Goal: Transaction & Acquisition: Purchase product/service

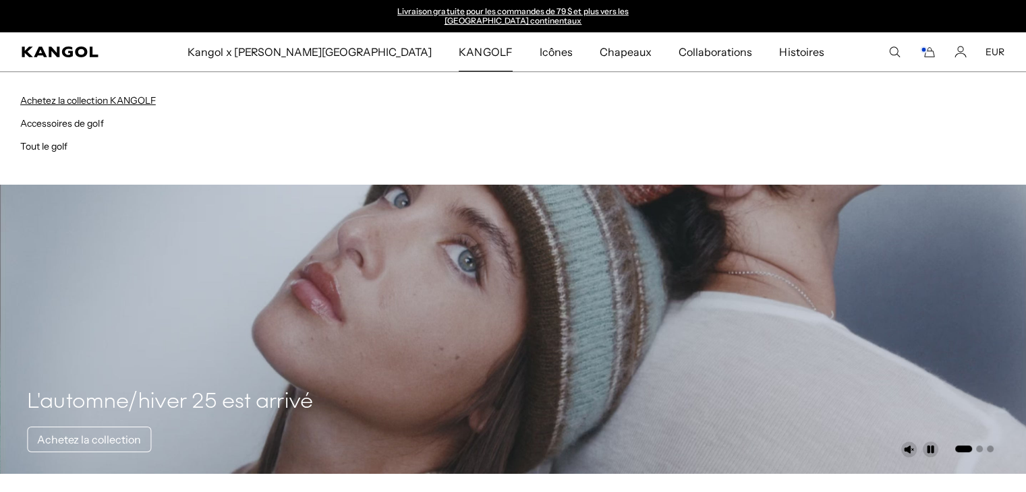
click at [137, 98] on font "Achetez la collection KANGOLF" at bounding box center [88, 100] width 136 height 12
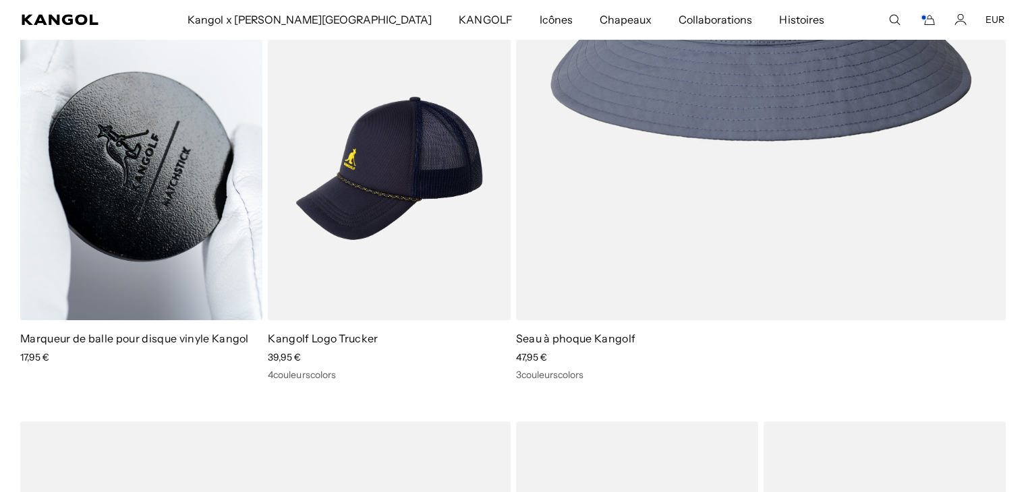
click at [121, 193] on img at bounding box center [141, 168] width 242 height 304
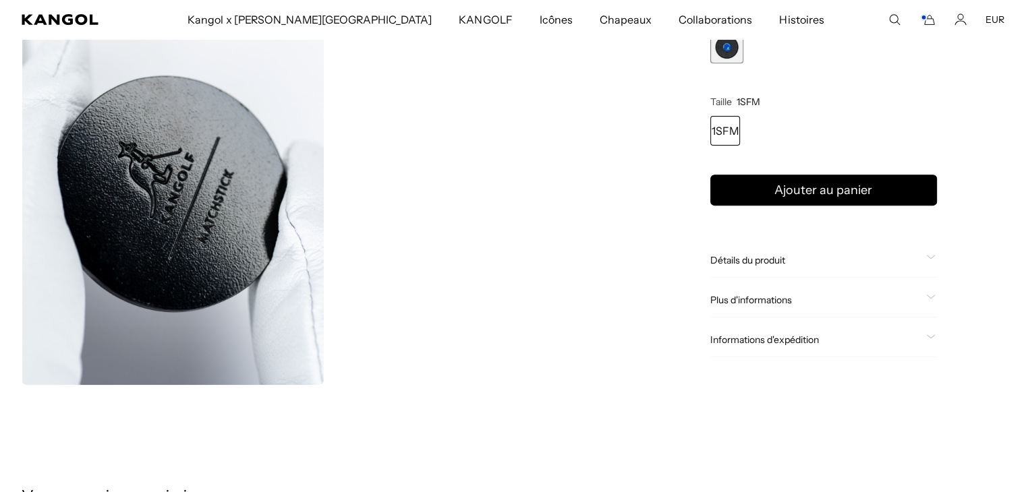
click at [754, 262] on font "Détails du produit" at bounding box center [747, 261] width 75 height 12
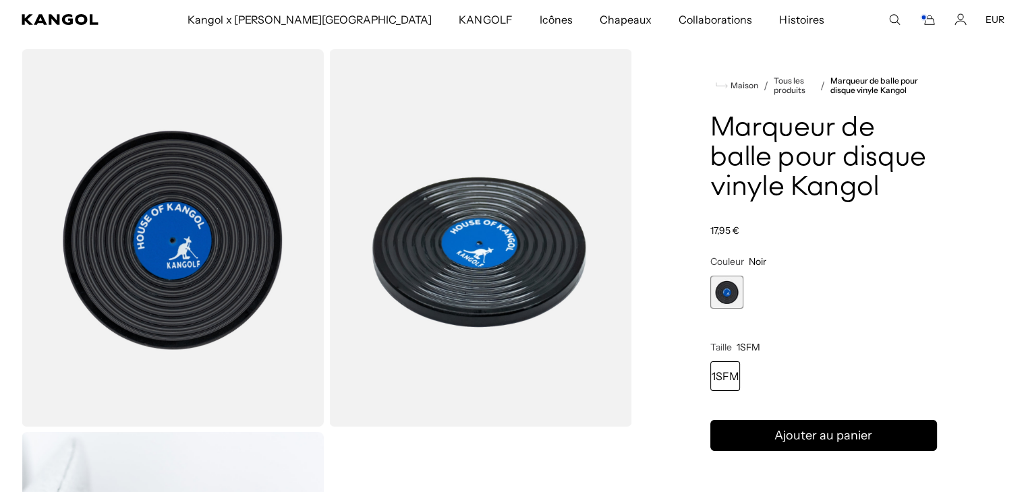
scroll to position [135, 0]
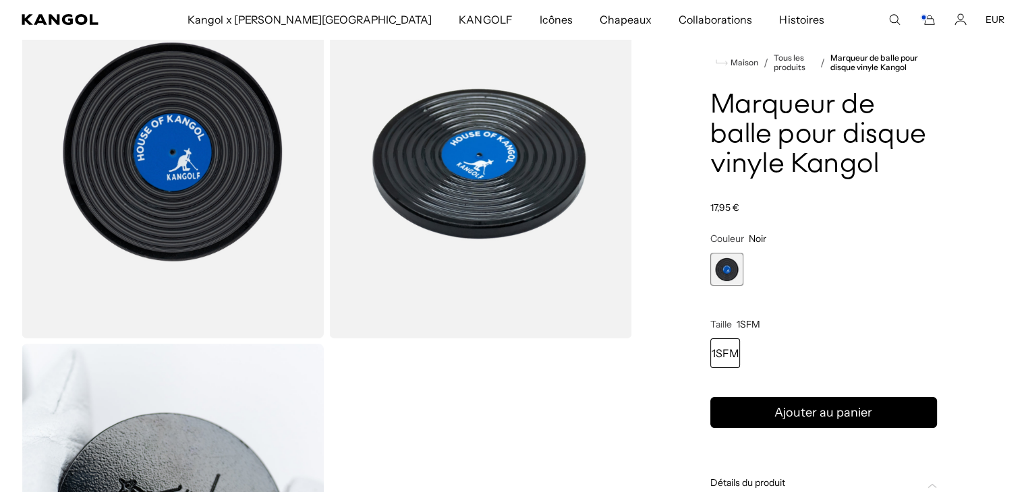
click at [727, 347] on font "1SFM" at bounding box center [725, 353] width 27 height 13
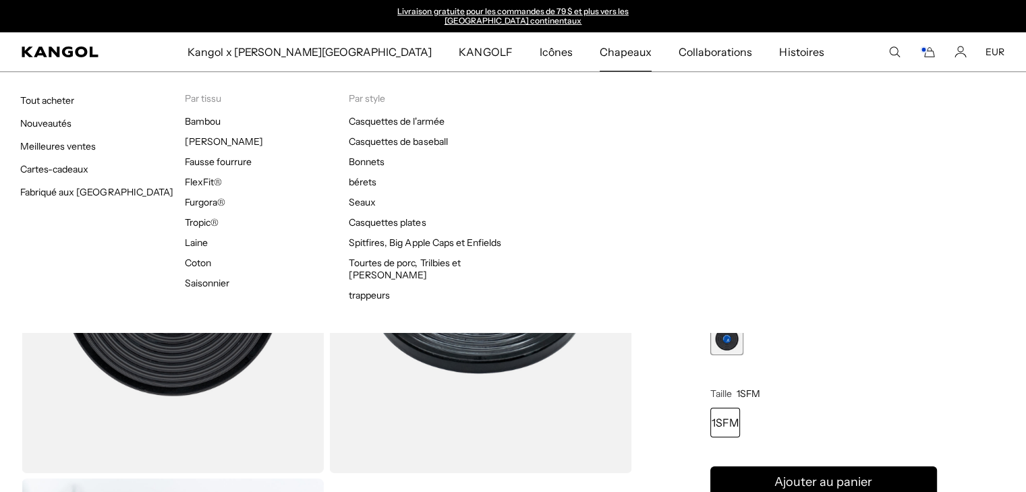
click at [600, 51] on font "Chapeaux" at bounding box center [626, 51] width 52 height 13
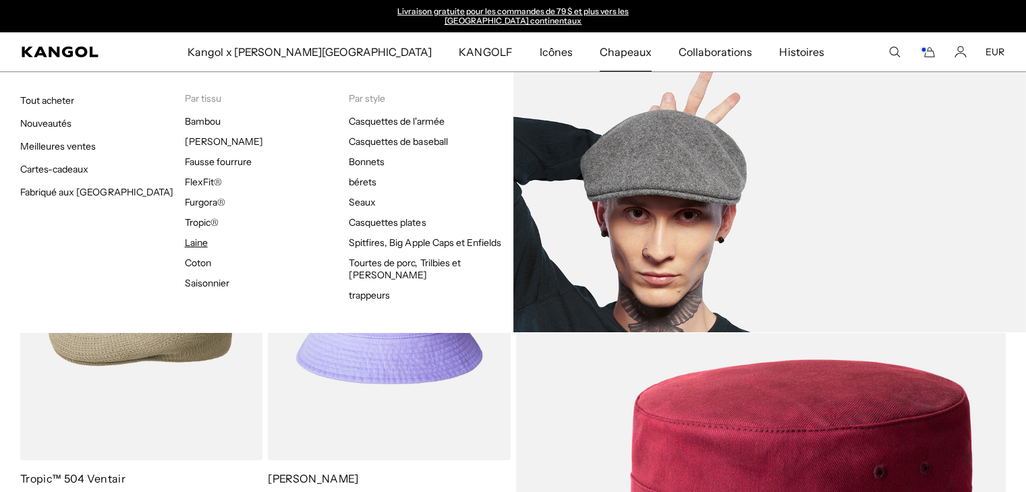
click at [187, 246] on font "Laine" at bounding box center [196, 243] width 23 height 12
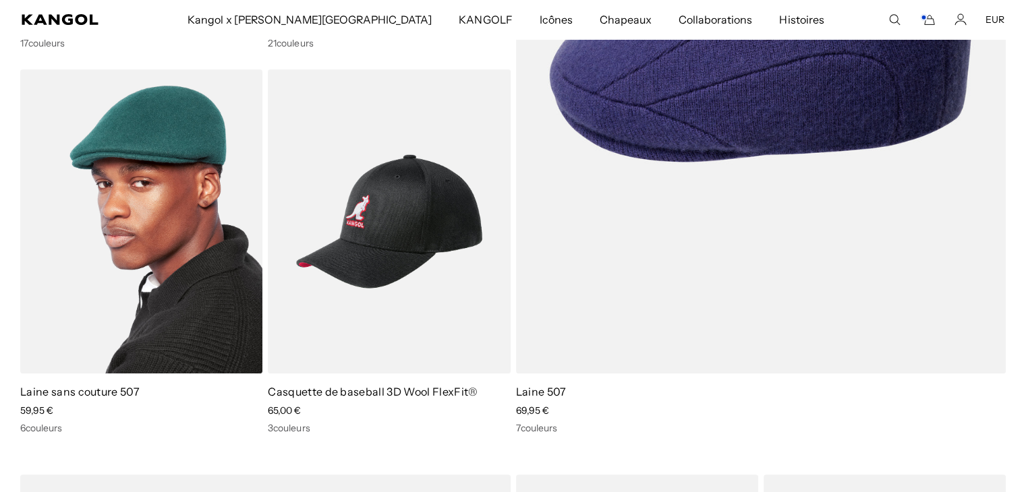
click at [163, 208] on img at bounding box center [141, 221] width 242 height 304
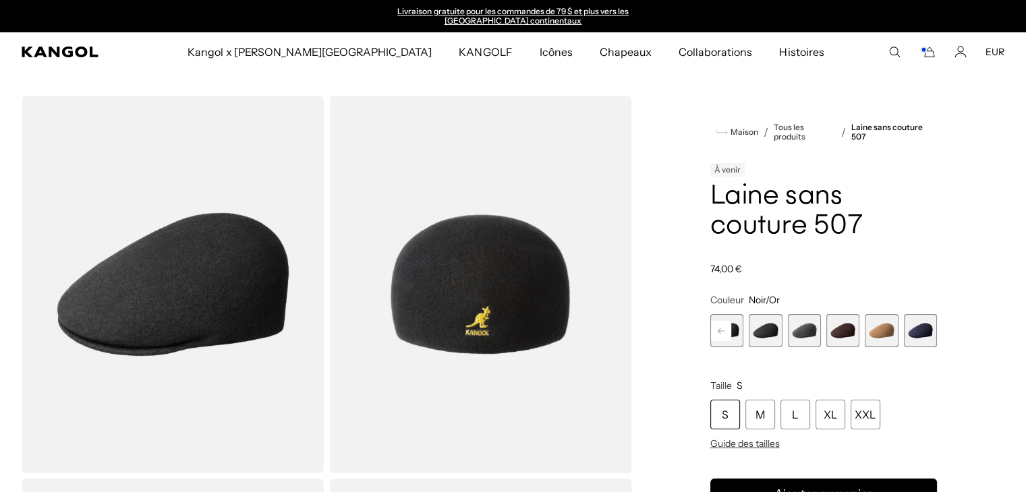
click at [756, 330] on span "5 sur 9" at bounding box center [765, 330] width 33 height 33
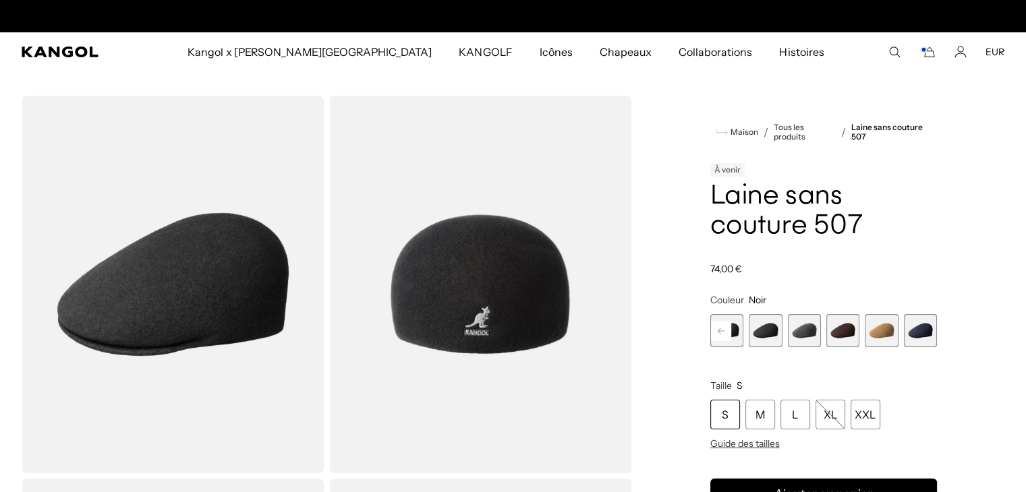
scroll to position [0, 278]
click at [737, 342] on span "4 sur 9" at bounding box center [726, 330] width 33 height 33
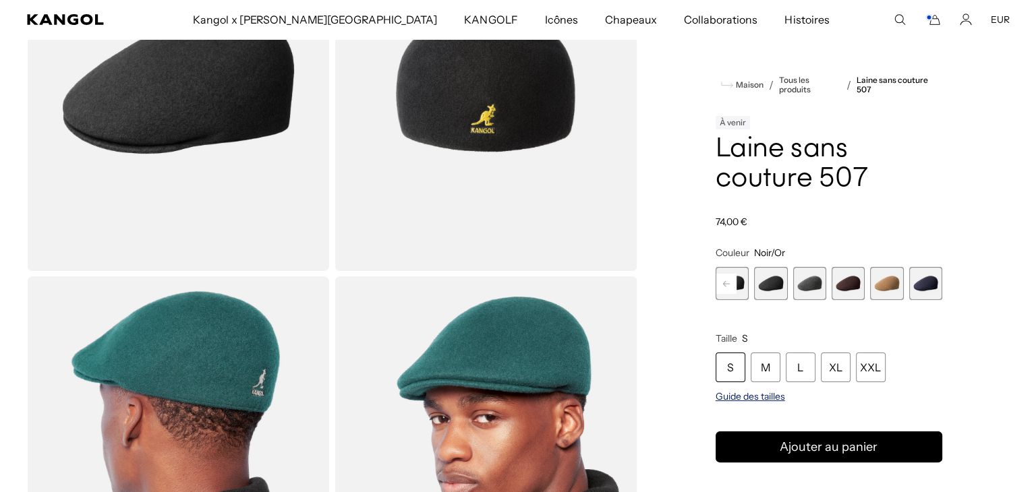
scroll to position [0, 278]
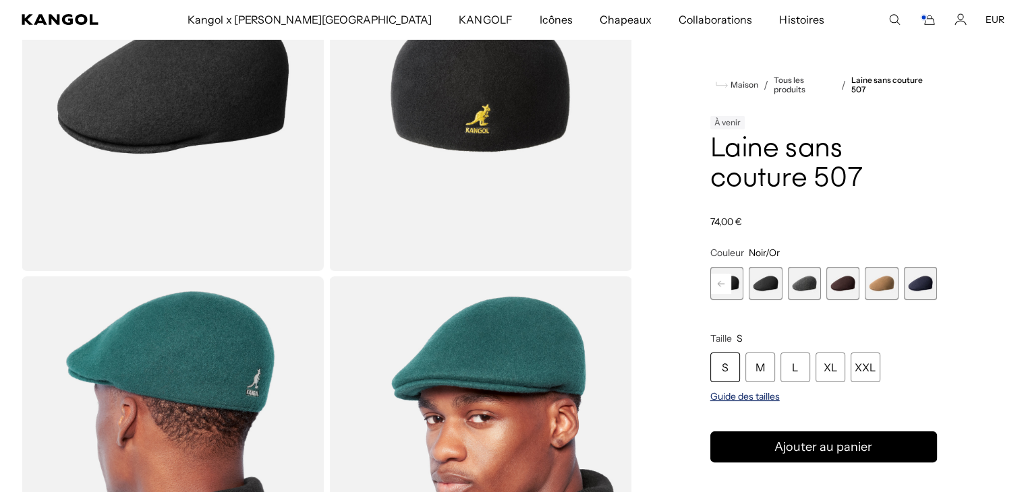
click at [756, 397] on font "Guide des tailles" at bounding box center [744, 397] width 69 height 12
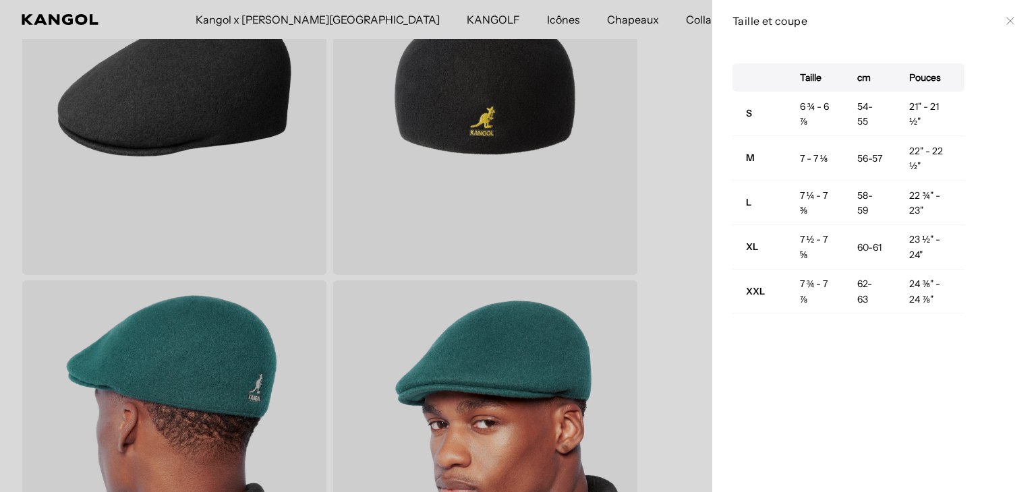
click at [675, 211] on div at bounding box center [518, 246] width 1036 height 492
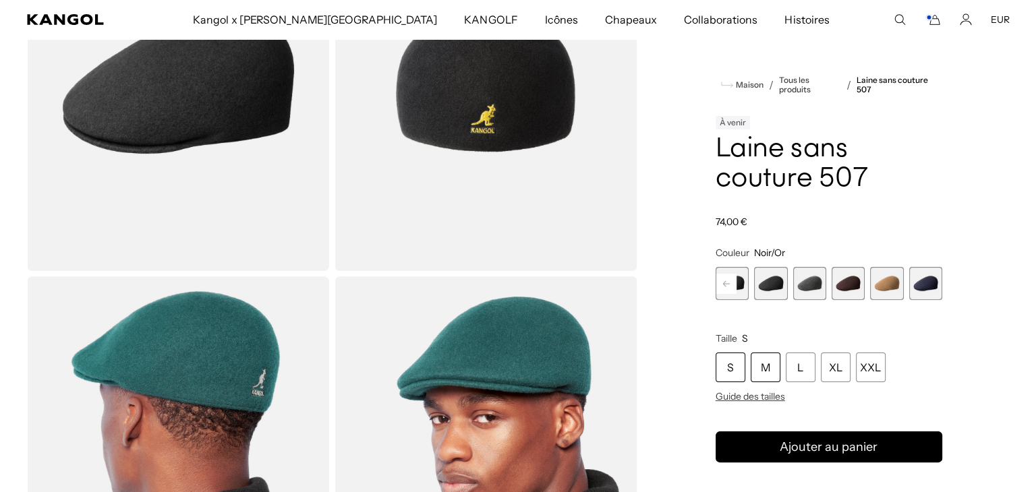
scroll to position [0, 0]
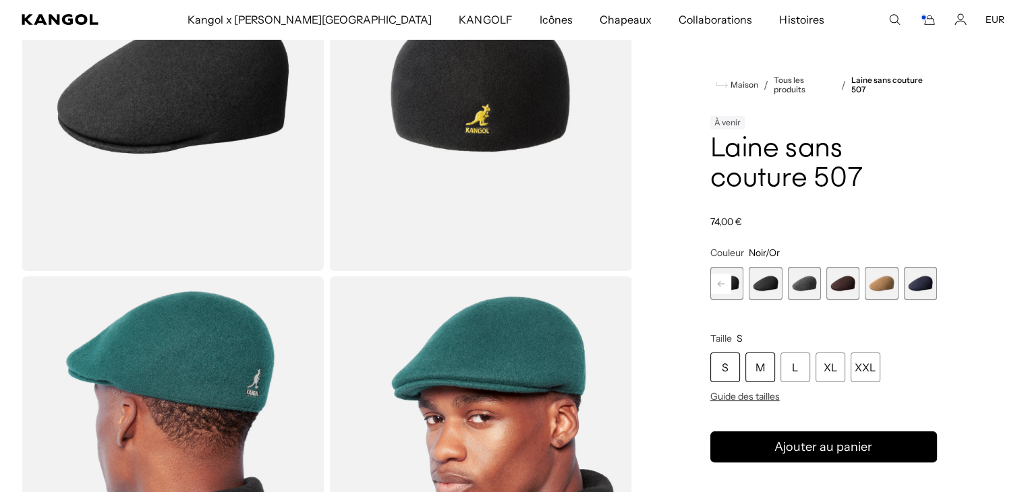
click at [764, 365] on font "M" at bounding box center [760, 367] width 9 height 13
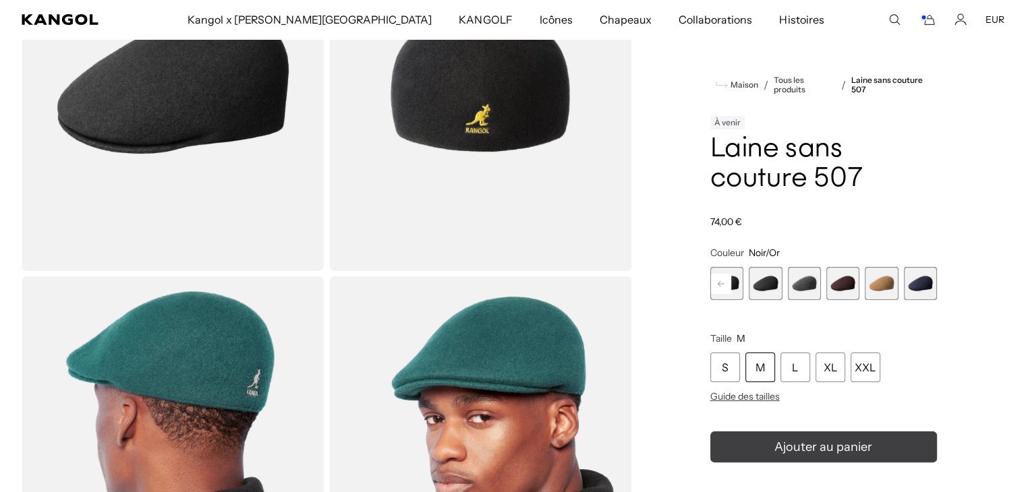
click at [811, 445] on font "Ajouter au panier" at bounding box center [823, 447] width 98 height 15
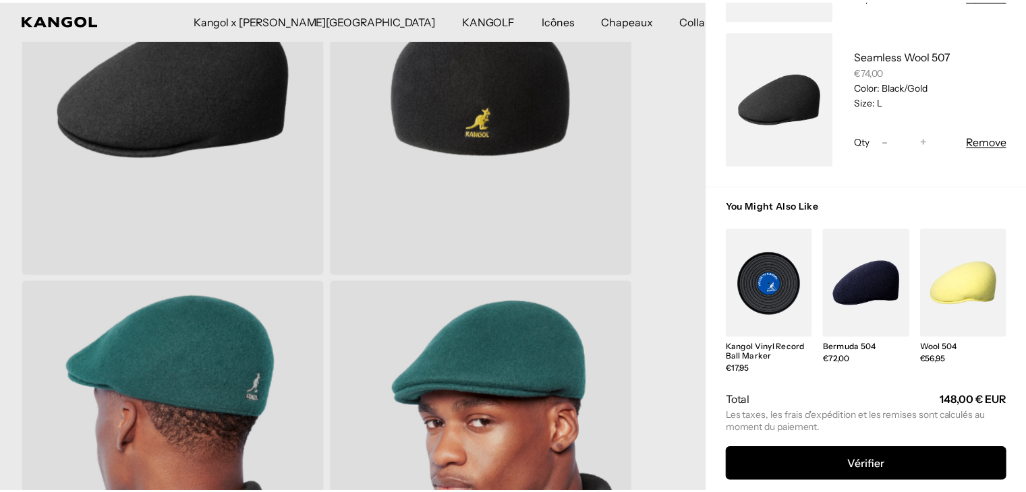
scroll to position [204, 0]
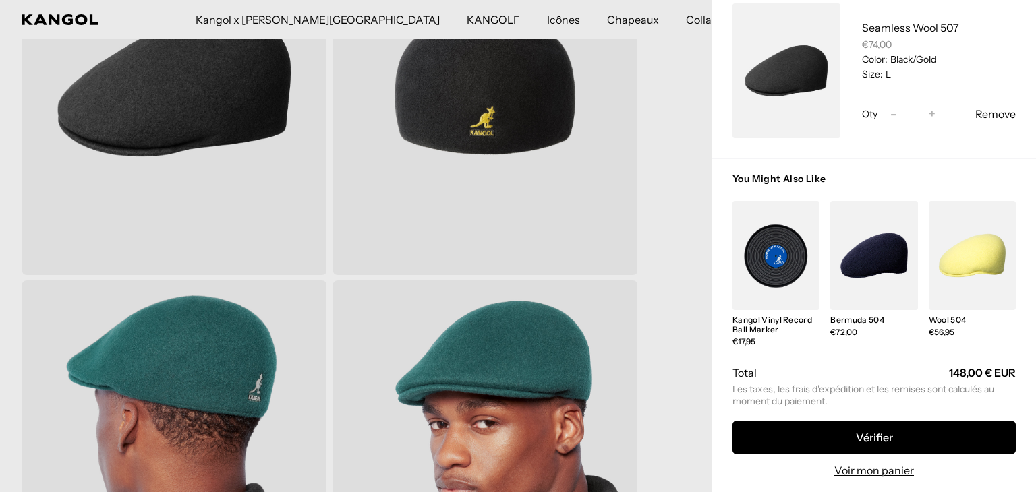
click at [662, 183] on div at bounding box center [518, 246] width 1036 height 492
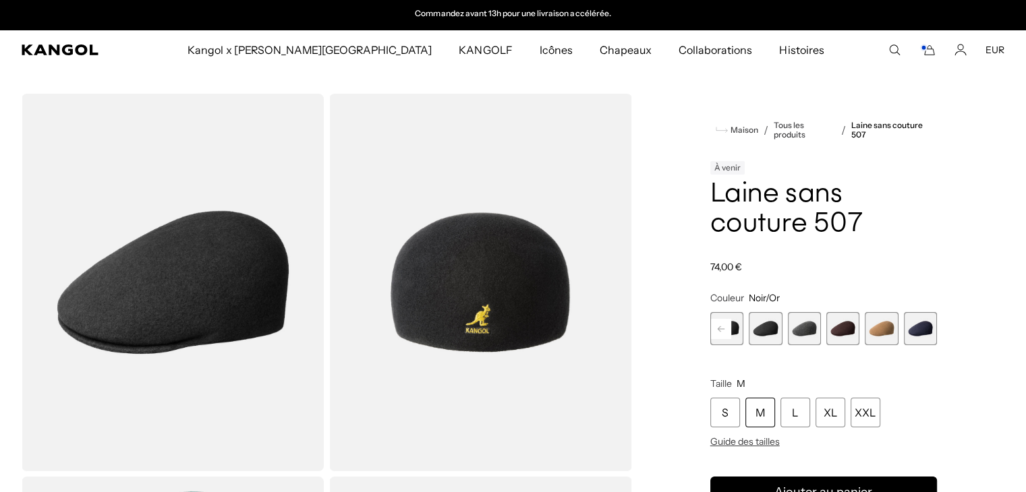
scroll to position [0, 0]
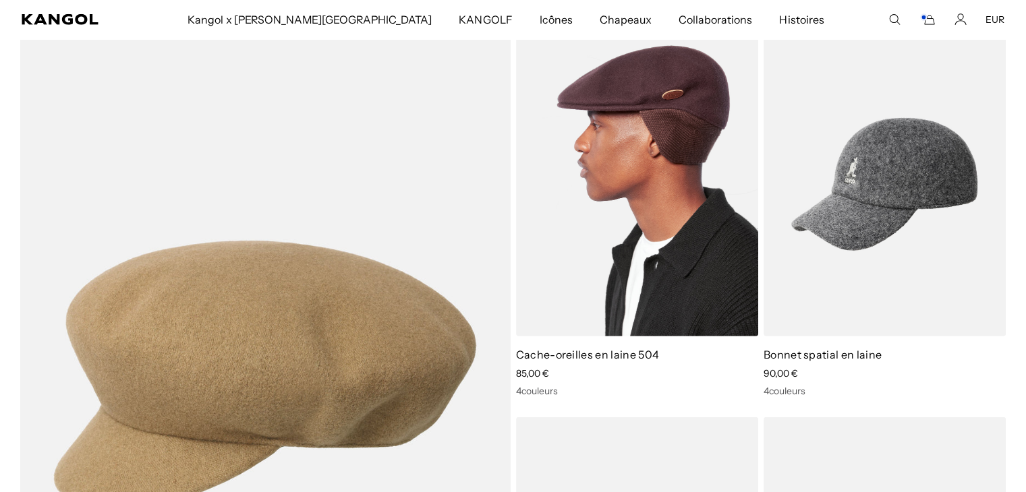
click at [637, 203] on img at bounding box center [637, 184] width 242 height 304
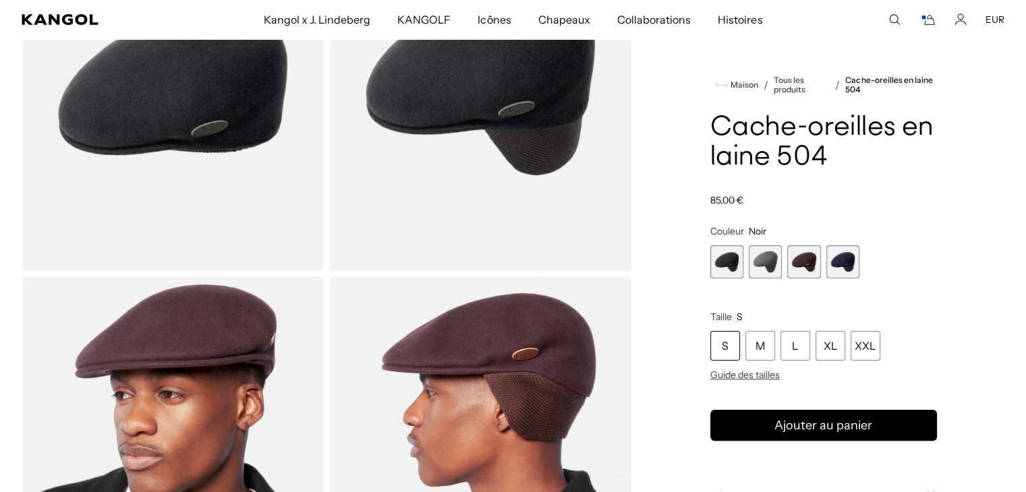
scroll to position [0, 278]
click at [723, 255] on span "1 sur 4" at bounding box center [726, 262] width 33 height 33
click at [778, 259] on span "2 sur 4" at bounding box center [765, 262] width 33 height 33
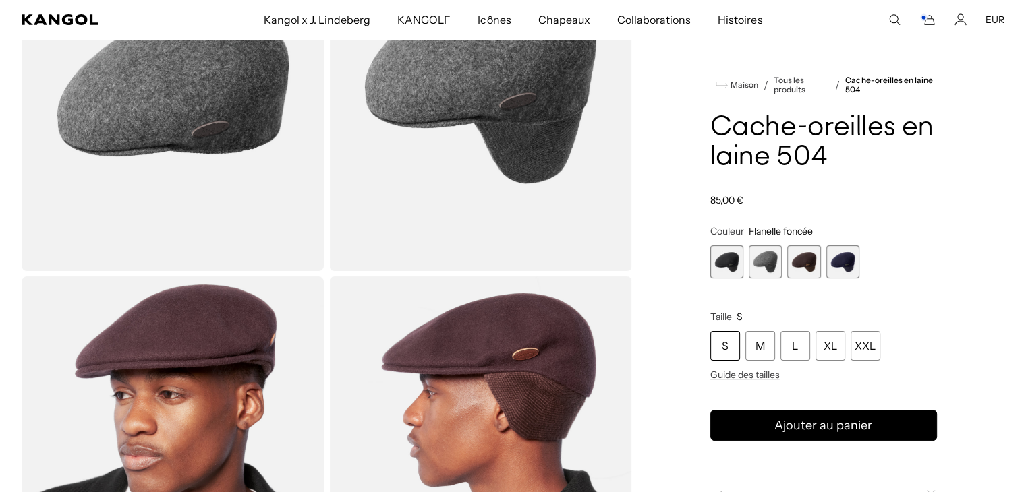
click at [799, 264] on span "3 sur 4" at bounding box center [803, 262] width 33 height 33
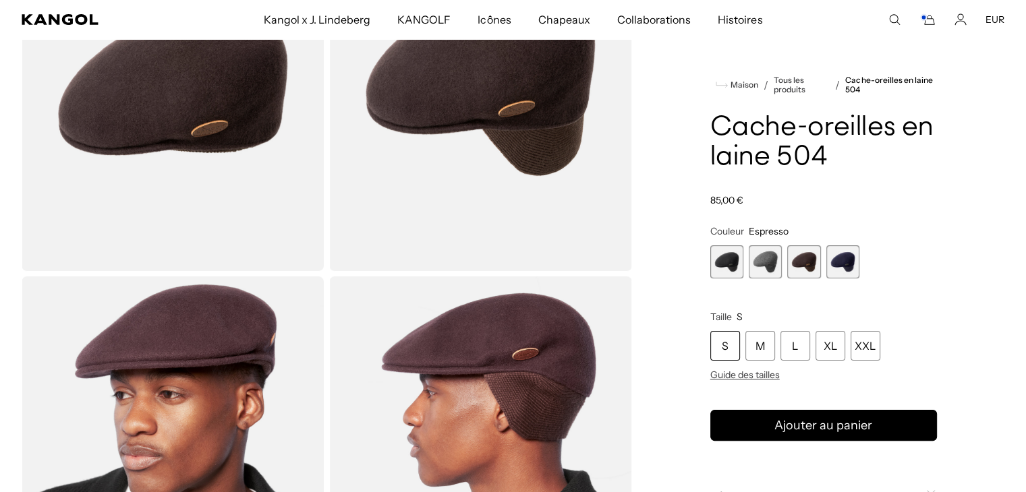
click at [850, 262] on span "4 sur 4" at bounding box center [842, 262] width 33 height 33
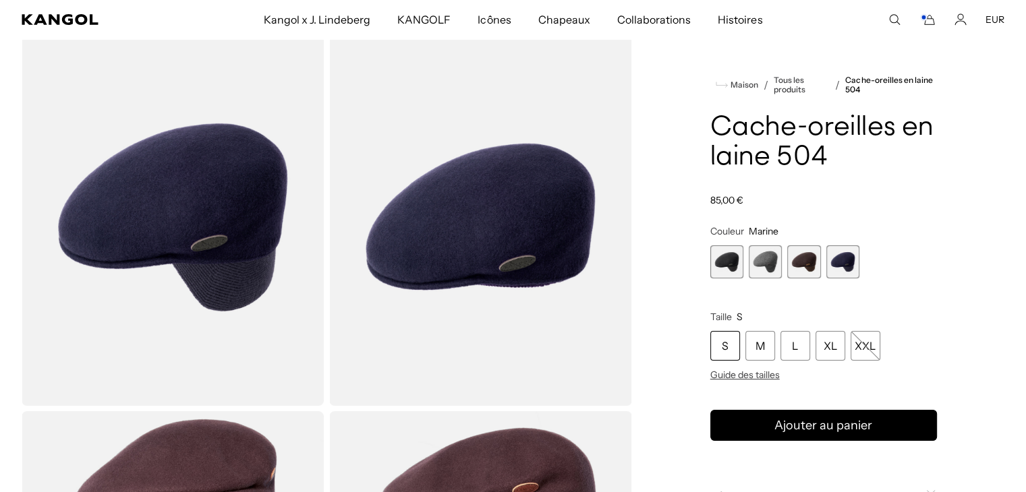
click at [758, 255] on span "2 sur 4" at bounding box center [765, 262] width 33 height 33
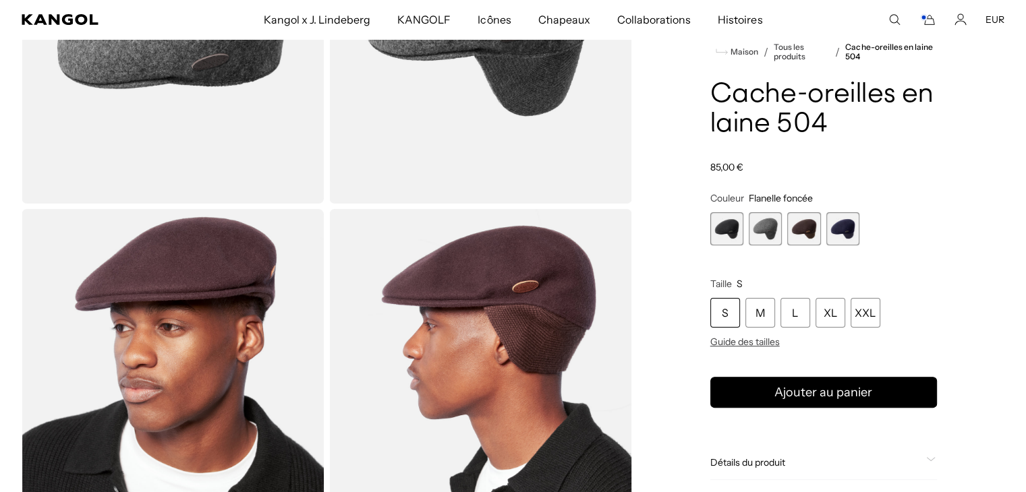
scroll to position [0, 278]
click at [799, 231] on span "3 sur 4" at bounding box center [803, 228] width 33 height 33
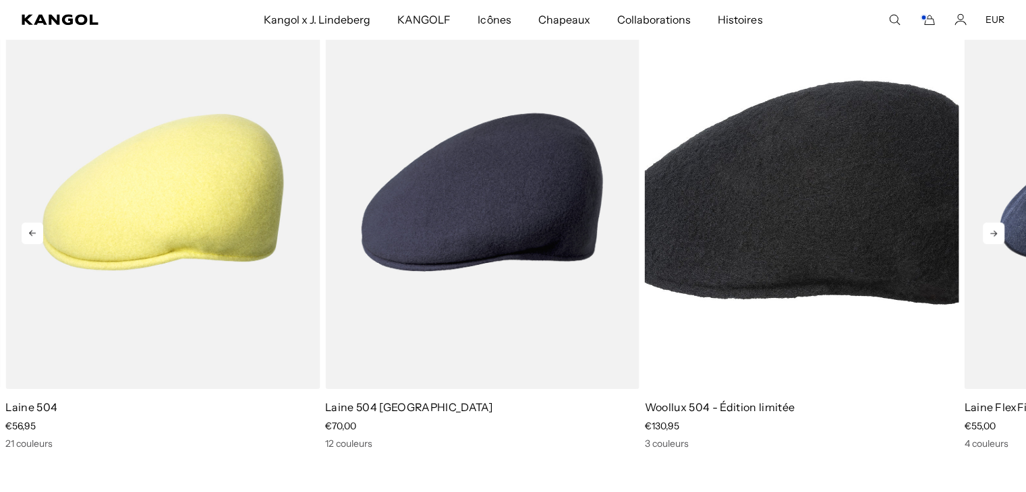
click at [1000, 235] on icon at bounding box center [994, 234] width 22 height 22
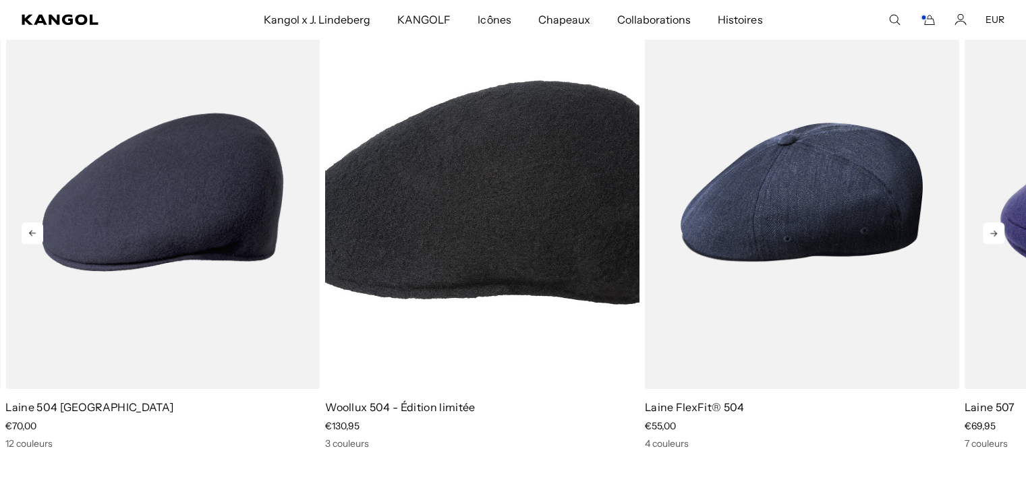
click at [1000, 235] on icon at bounding box center [994, 234] width 22 height 22
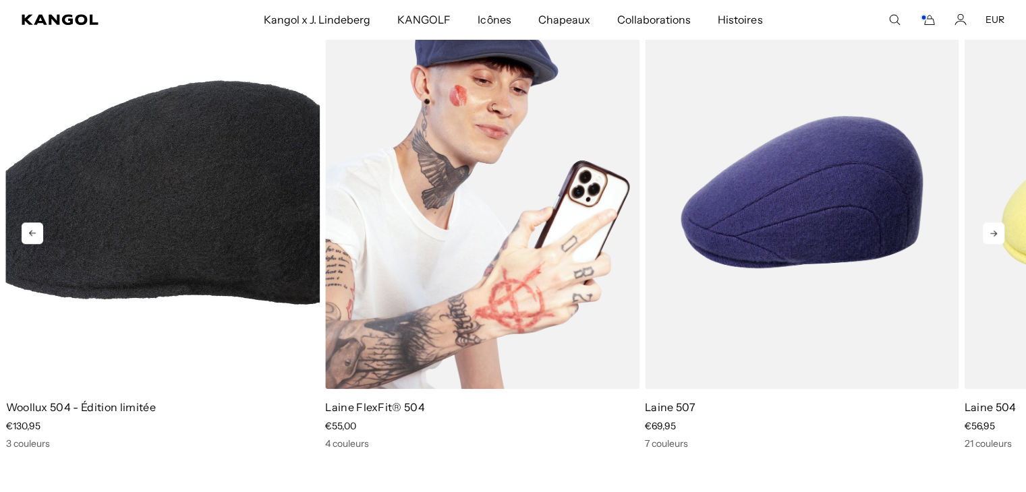
scroll to position [0, 278]
click at [483, 220] on img "4 sur 5" at bounding box center [482, 192] width 314 height 395
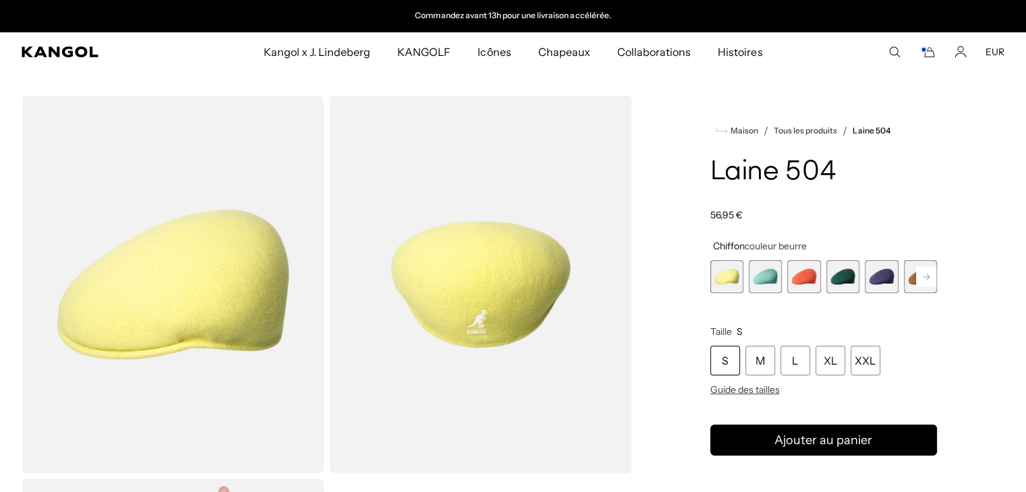
click at [799, 270] on span "3 sur 21" at bounding box center [803, 276] width 33 height 33
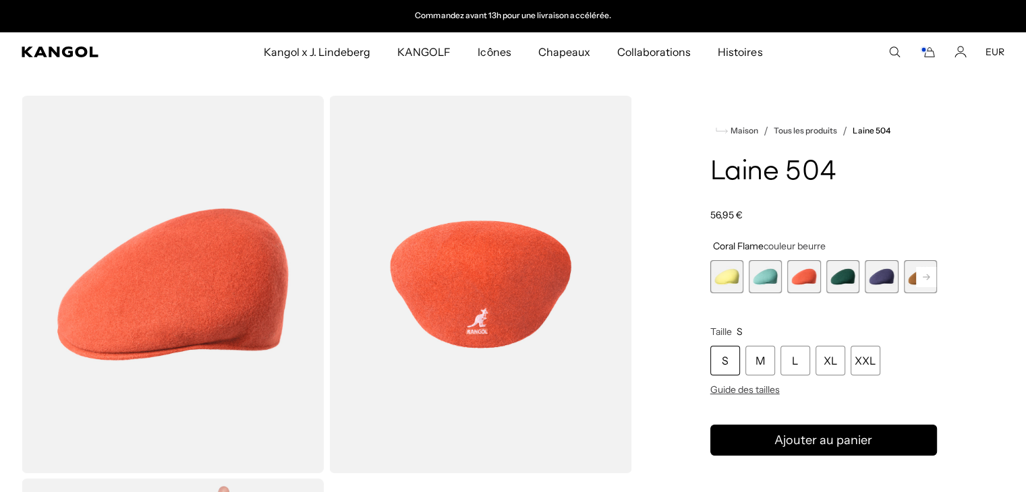
click at [928, 279] on rect at bounding box center [926, 277] width 20 height 20
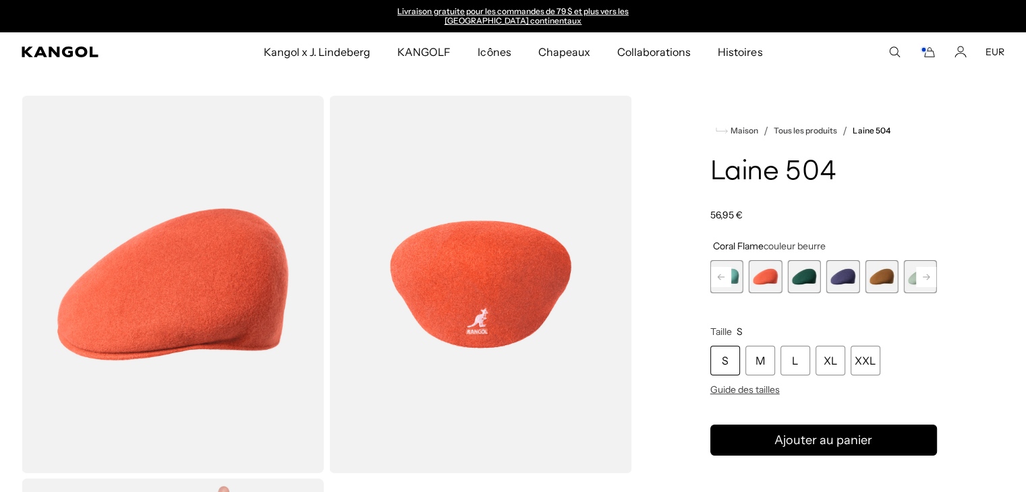
click at [892, 273] on span "6 sur 21" at bounding box center [881, 276] width 33 height 33
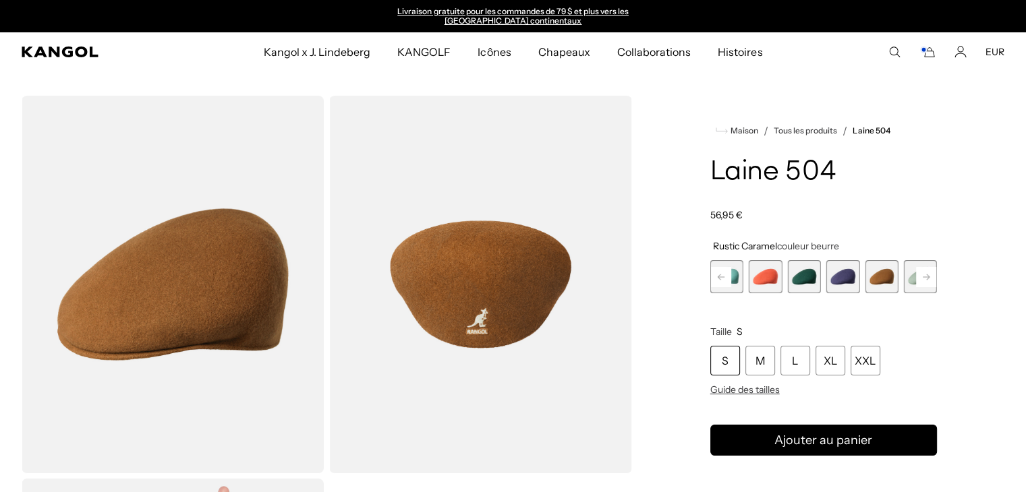
click at [814, 275] on span "4 sur 21" at bounding box center [803, 276] width 33 height 33
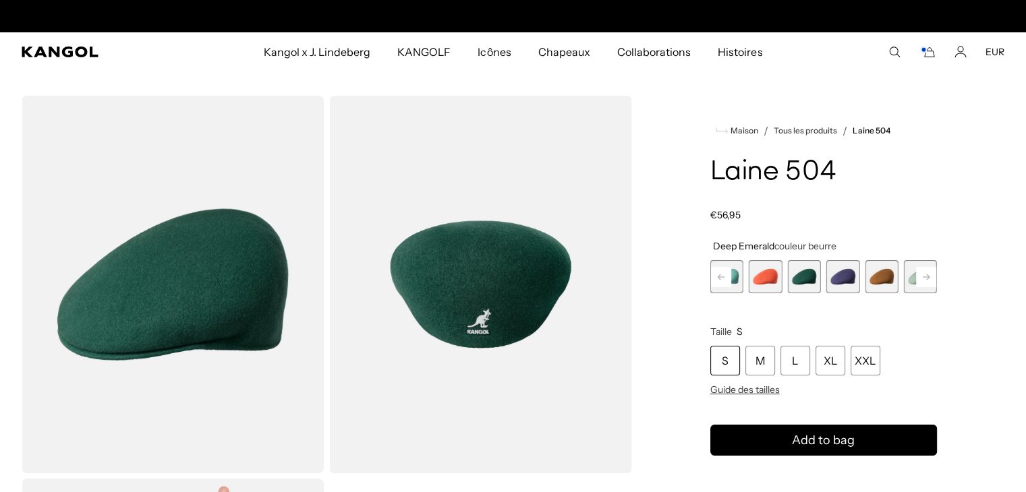
scroll to position [0, 278]
click at [768, 270] on span "3 sur 21" at bounding box center [765, 276] width 33 height 33
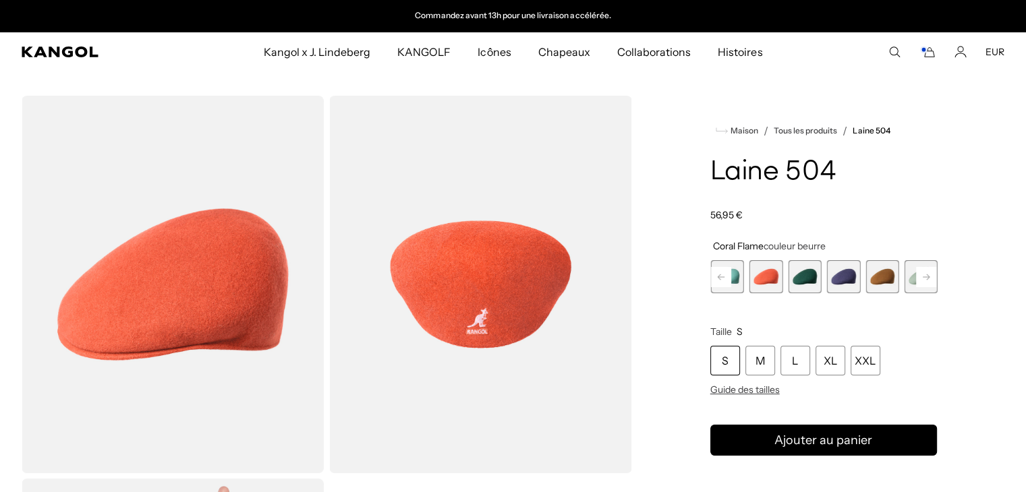
click at [884, 269] on span "6 sur 21" at bounding box center [881, 276] width 33 height 33
click at [926, 279] on rect at bounding box center [926, 277] width 20 height 20
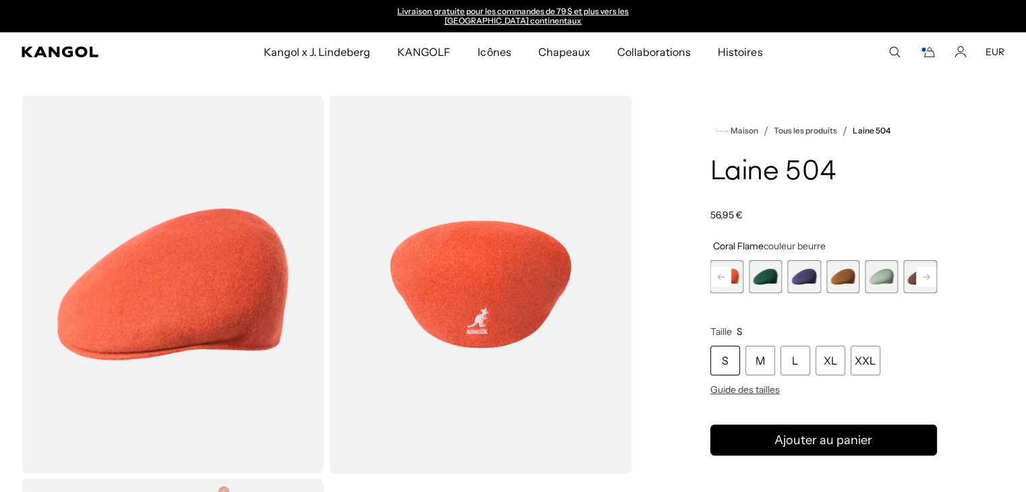
click at [883, 281] on span "7 sur 21" at bounding box center [881, 276] width 33 height 33
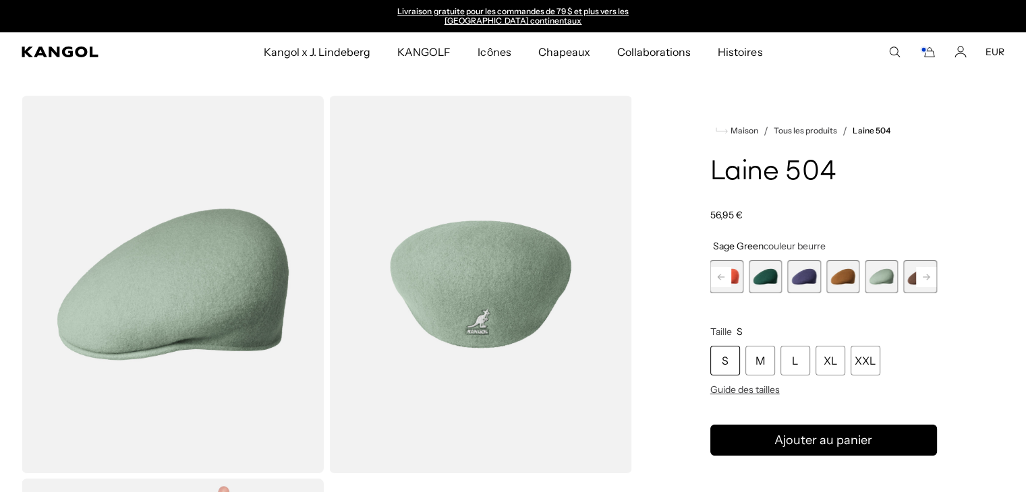
click at [911, 279] on span "8 sur 21" at bounding box center [920, 276] width 33 height 33
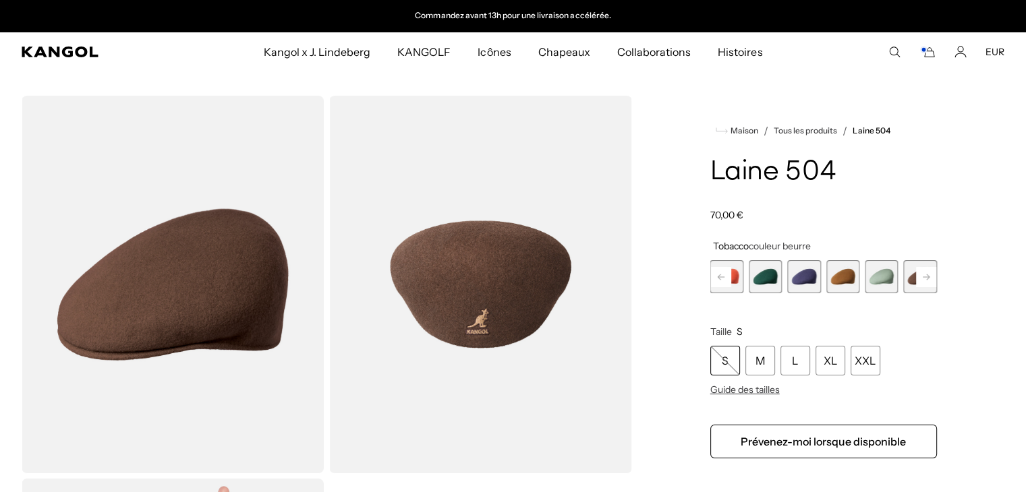
click at [923, 278] on rect at bounding box center [926, 277] width 20 height 20
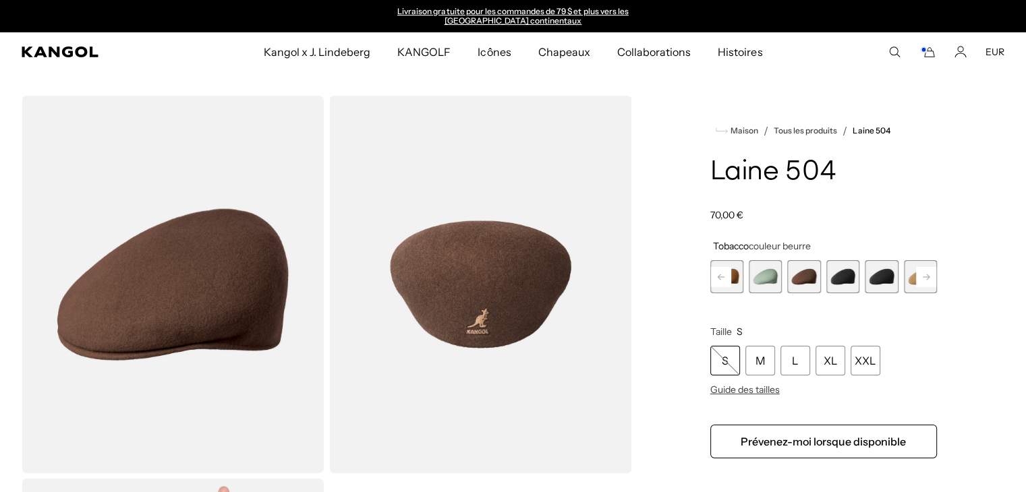
click at [923, 278] on rect at bounding box center [926, 277] width 20 height 20
click at [801, 271] on span "9 sur 21" at bounding box center [804, 276] width 33 height 33
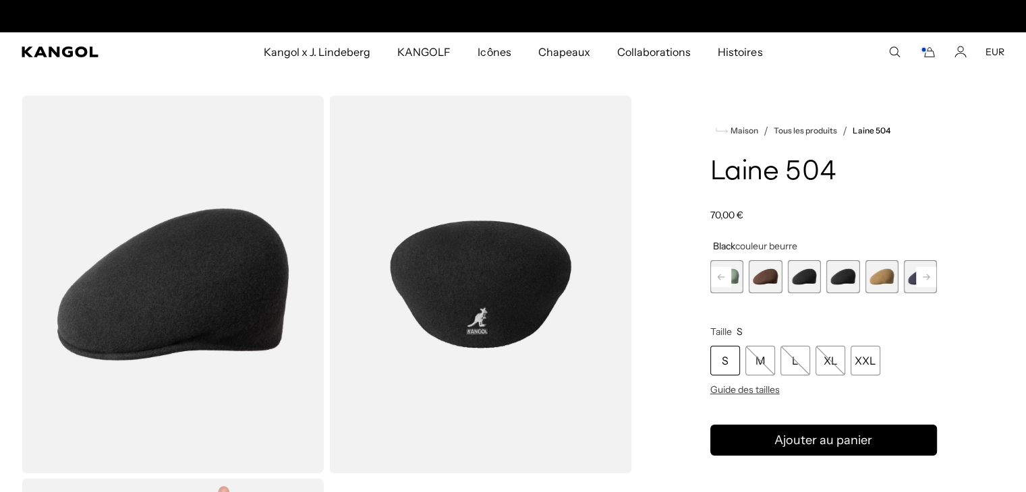
scroll to position [0, 278]
click at [843, 285] on span "10 sur 21" at bounding box center [842, 276] width 33 height 33
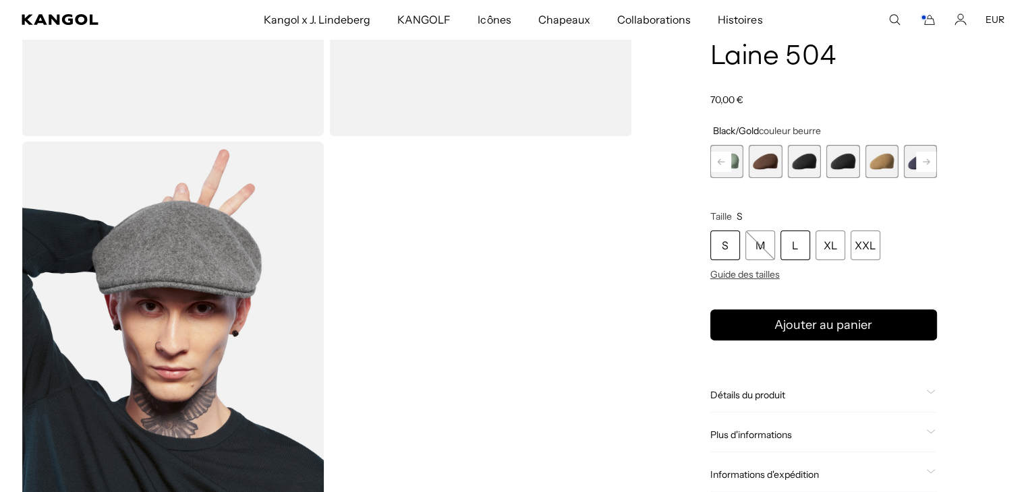
click at [792, 253] on font "L" at bounding box center [795, 246] width 6 height 16
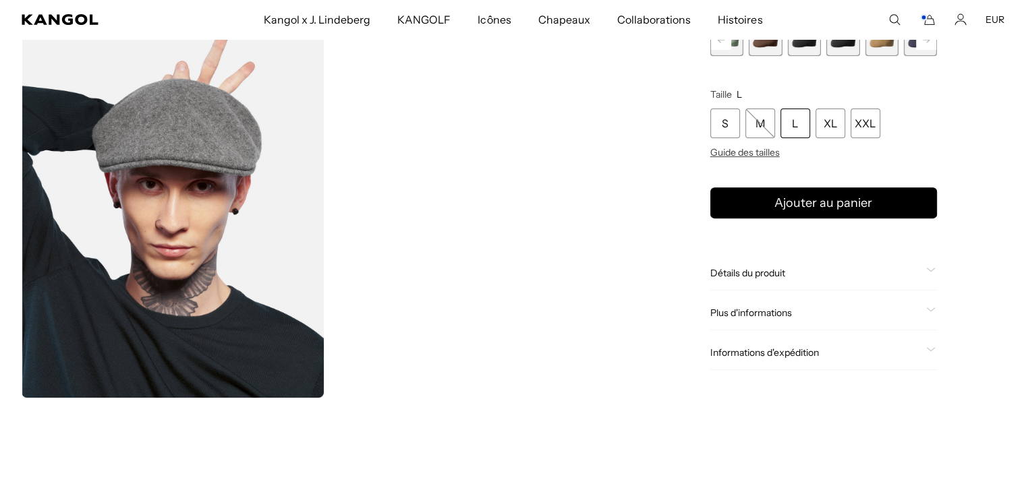
scroll to position [472, 0]
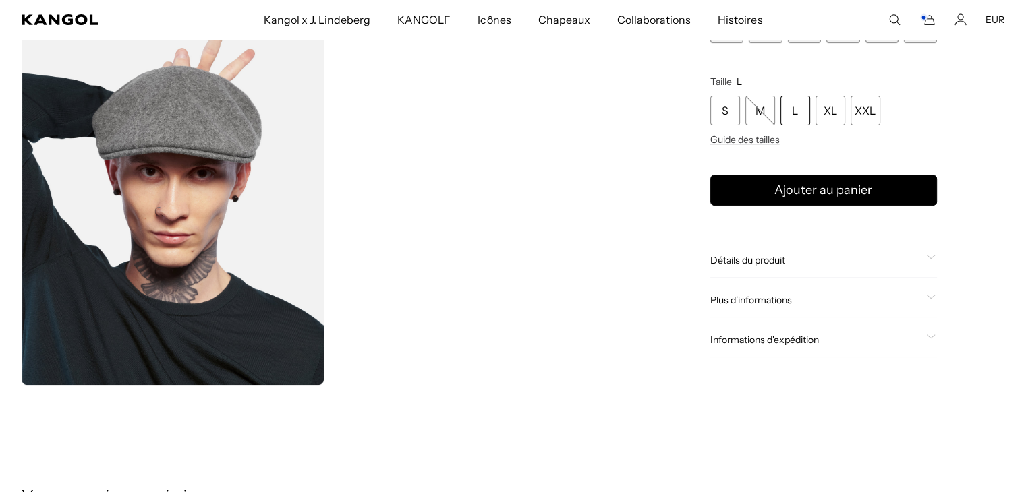
click at [842, 264] on span "Détails du produit" at bounding box center [815, 261] width 210 height 12
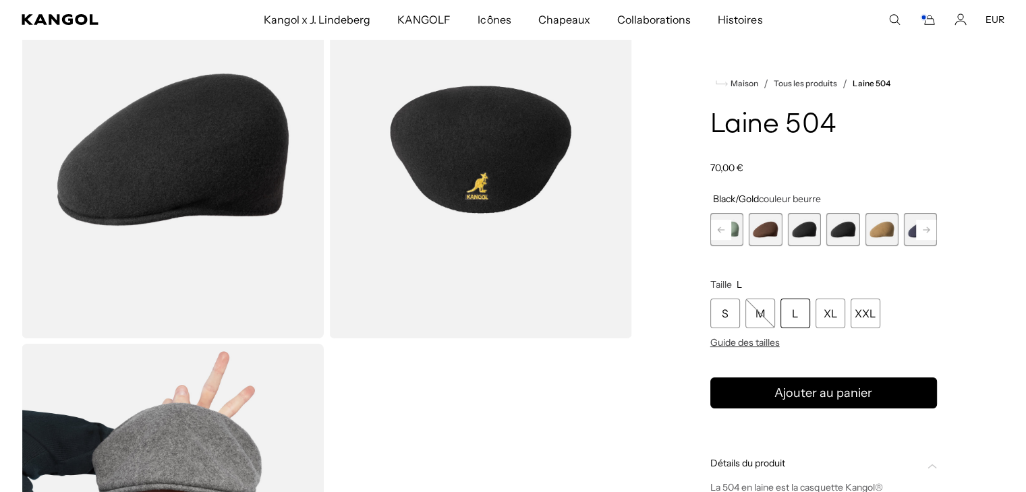
scroll to position [0, 0]
click at [927, 225] on rect at bounding box center [926, 230] width 20 height 20
click at [927, 227] on icon at bounding box center [926, 230] width 20 height 22
click at [927, 227] on icon at bounding box center [926, 229] width 7 height 5
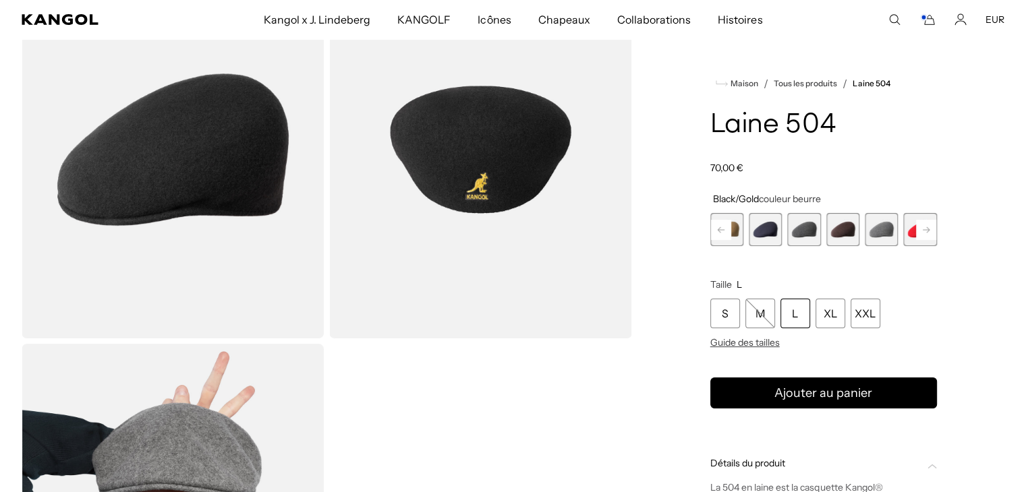
click at [927, 230] on icon at bounding box center [926, 230] width 20 height 22
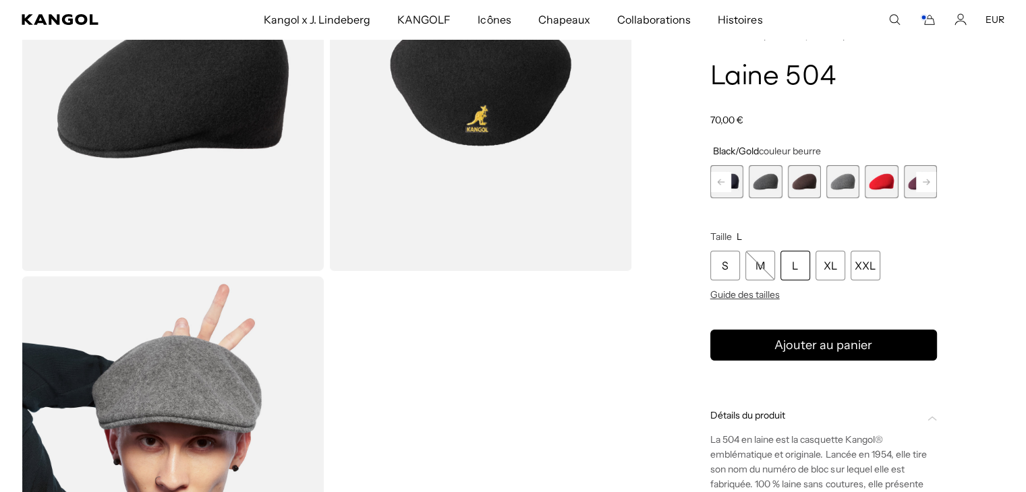
click at [927, 182] on icon at bounding box center [926, 181] width 7 height 5
click at [876, 179] on span "17 sur 21" at bounding box center [881, 181] width 33 height 33
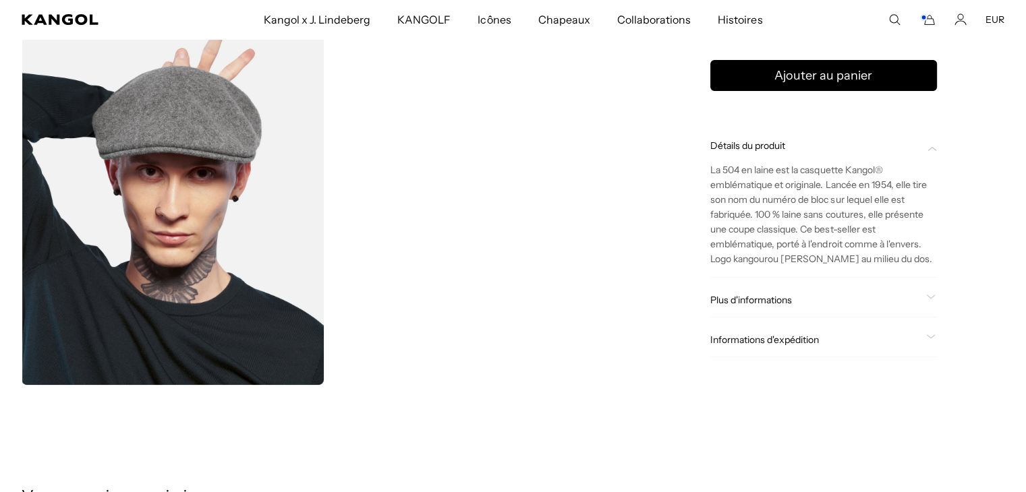
click at [766, 306] on font "Plus d'informations" at bounding box center [751, 301] width 82 height 12
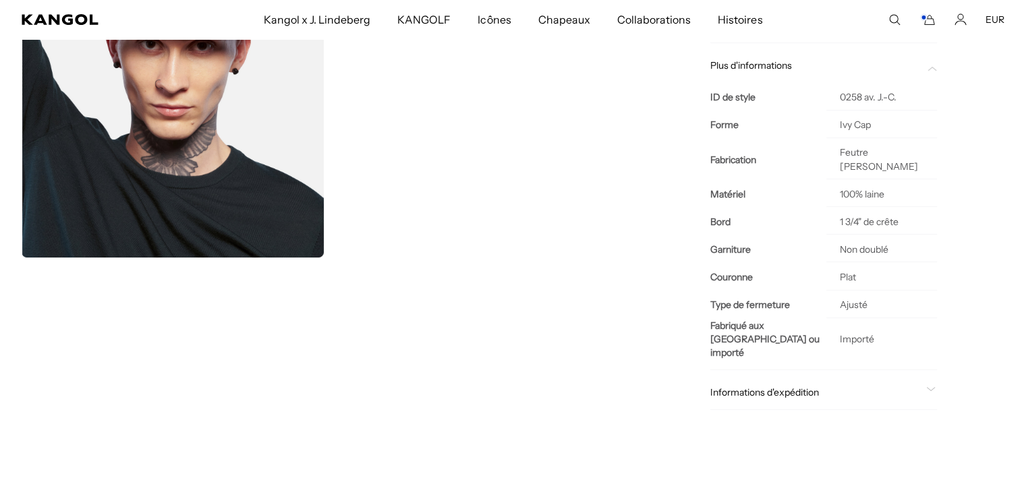
scroll to position [607, 0]
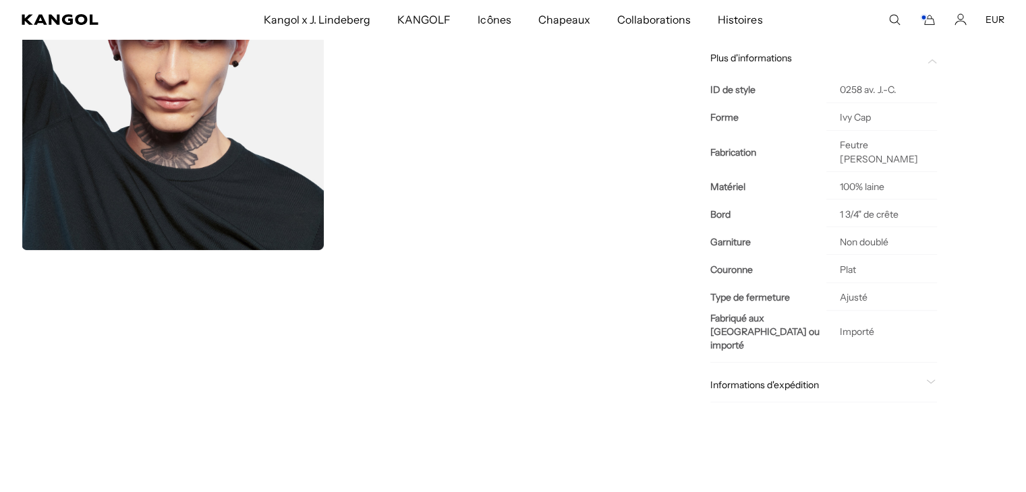
click at [785, 372] on div "Informations d'expédition" at bounding box center [823, 385] width 227 height 34
click at [785, 379] on font "Informations d'expédition" at bounding box center [764, 385] width 109 height 12
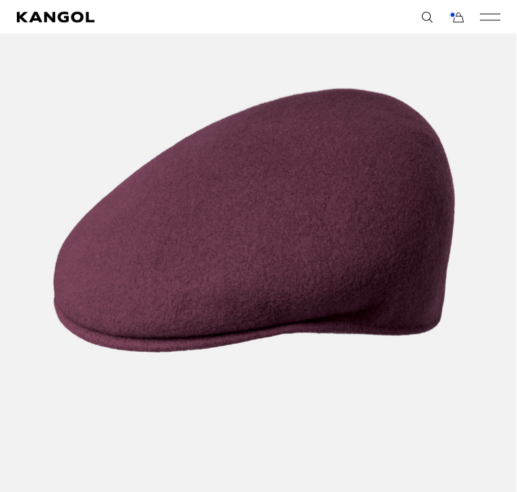
scroll to position [356, 0]
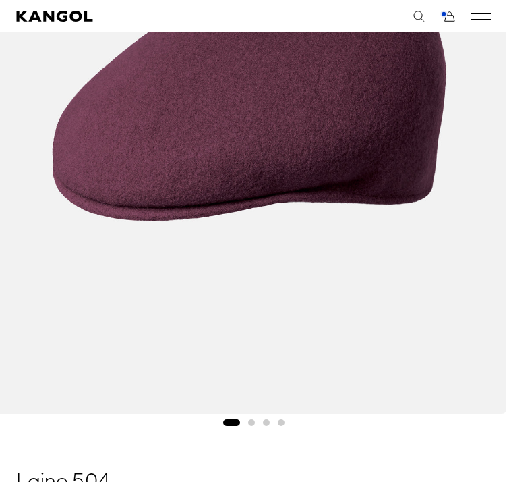
click at [478, 181] on img "1 of 4" at bounding box center [249, 91] width 515 height 644
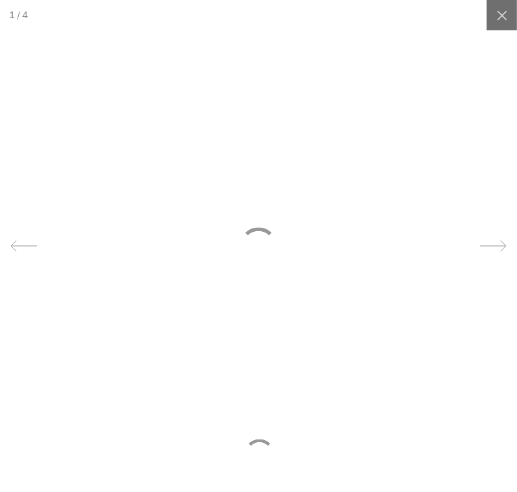
scroll to position [0, 278]
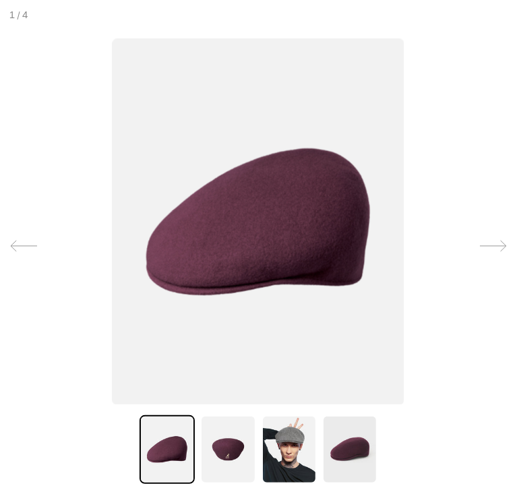
click at [488, 241] on icon at bounding box center [493, 246] width 27 height 27
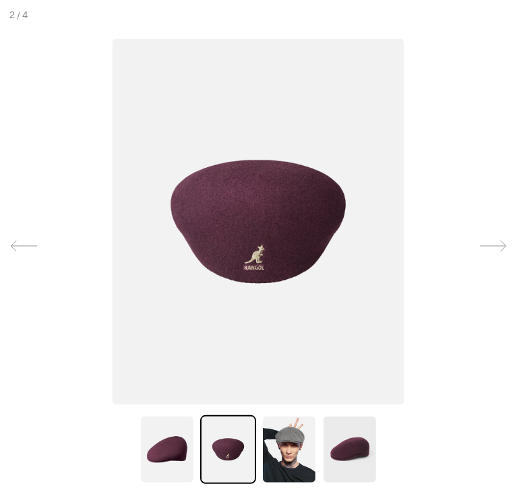
click at [492, 248] on icon at bounding box center [493, 246] width 27 height 27
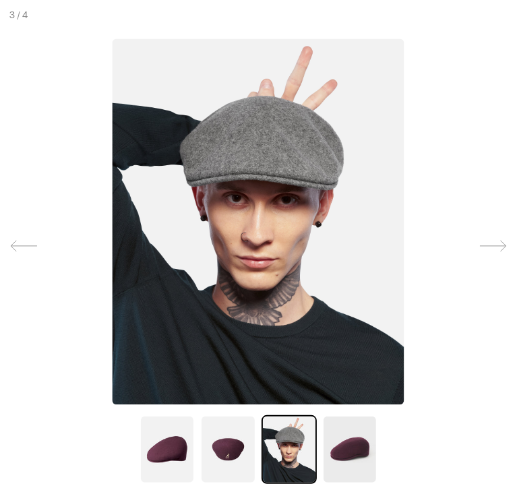
click at [484, 244] on icon at bounding box center [493, 246] width 27 height 27
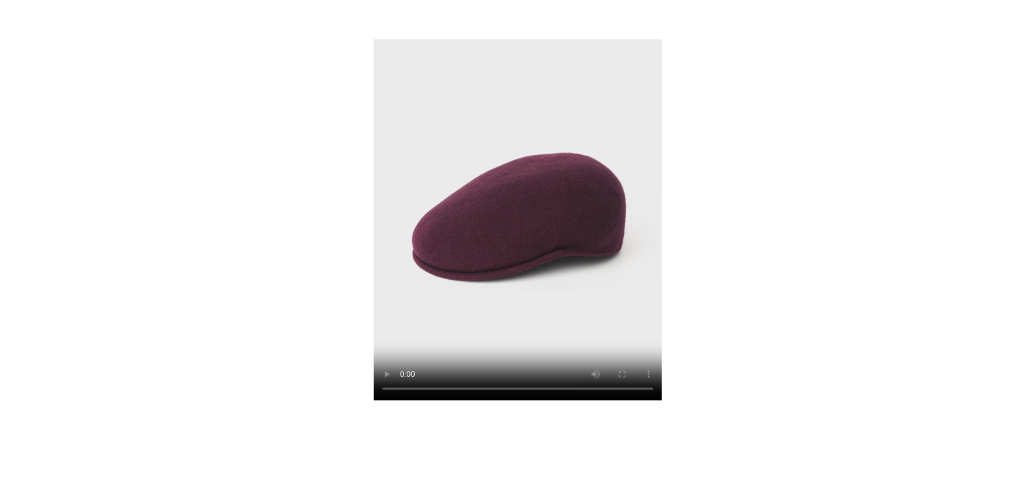
scroll to position [336, 0]
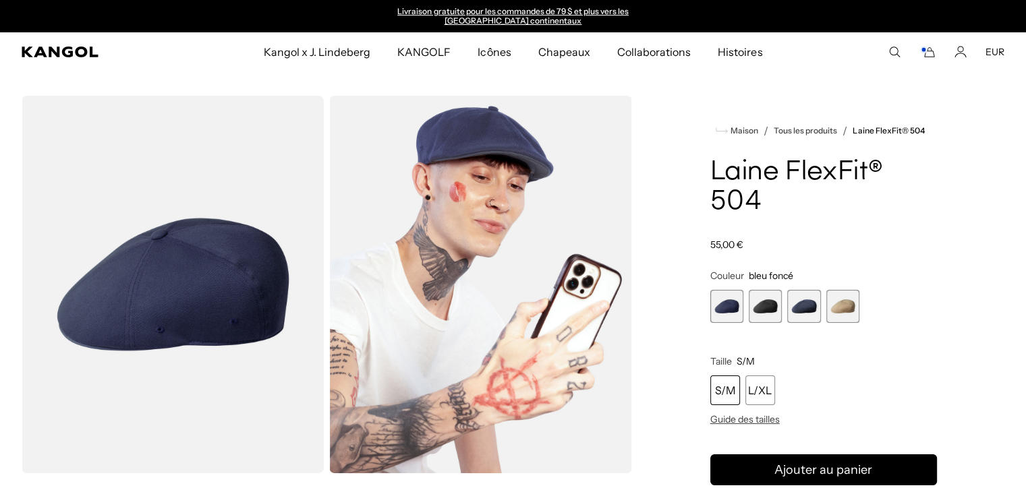
click at [758, 297] on span "2 sur 4" at bounding box center [765, 306] width 33 height 33
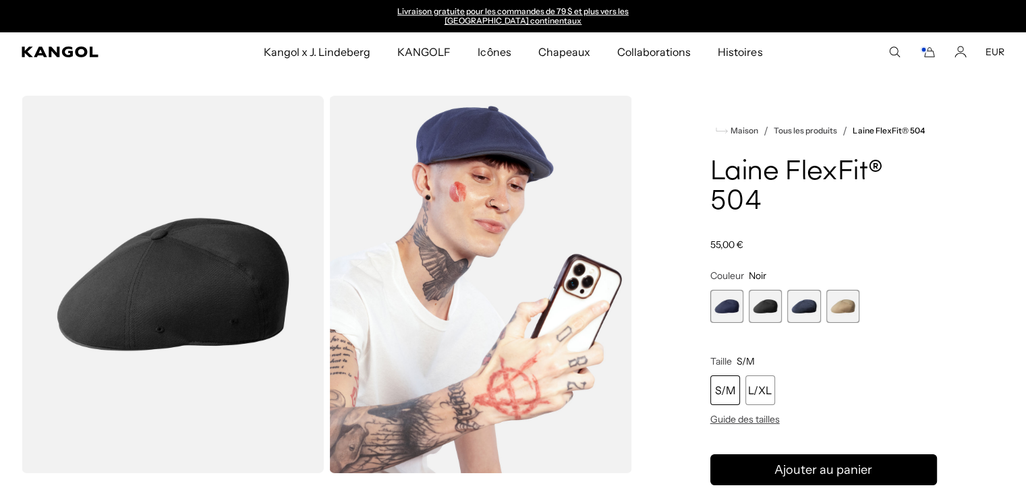
click at [236, 277] on img "Visionneuse de galerie" at bounding box center [173, 285] width 302 height 378
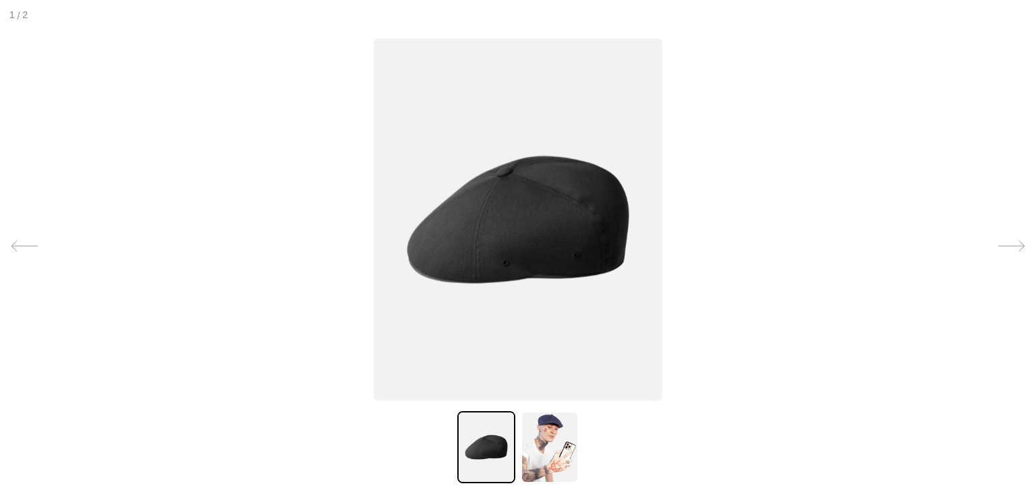
click at [556, 438] on img at bounding box center [550, 447] width 58 height 72
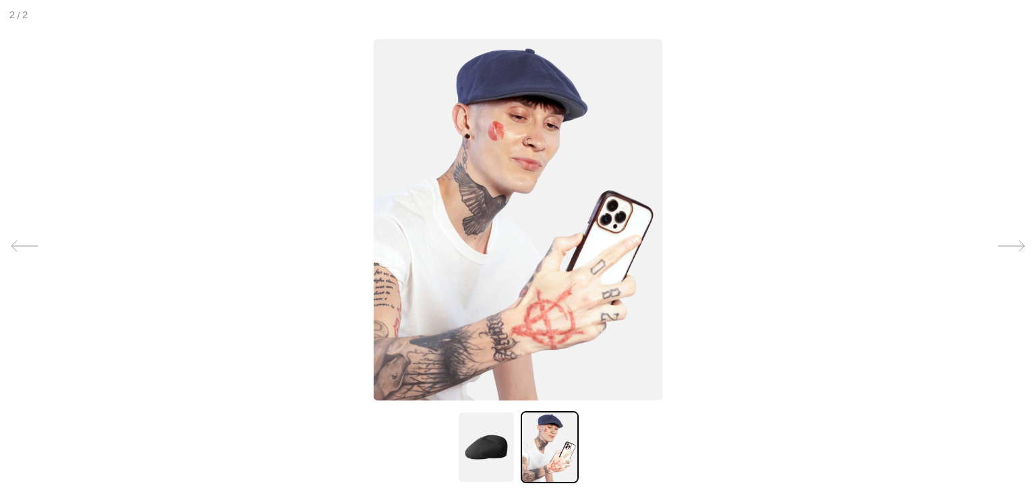
scroll to position [0, 278]
click at [573, 282] on img at bounding box center [518, 219] width 289 height 362
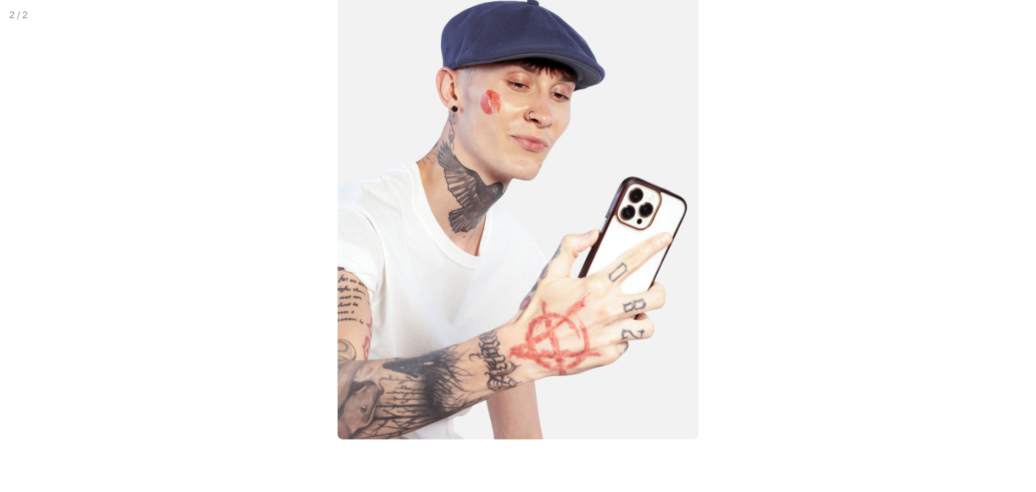
scroll to position [0, 0]
click at [573, 282] on img at bounding box center [518, 213] width 362 height 453
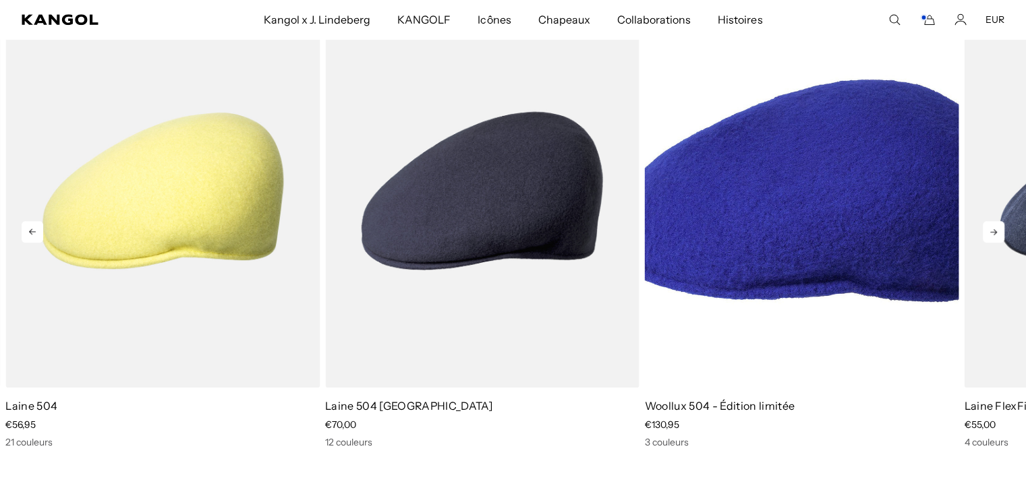
scroll to position [1012, 0]
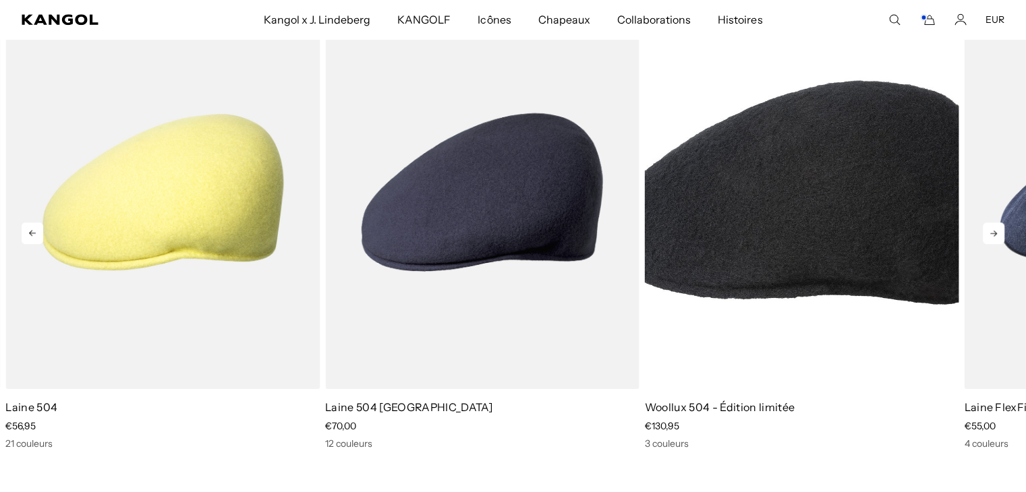
click at [1001, 227] on icon at bounding box center [994, 234] width 22 height 22
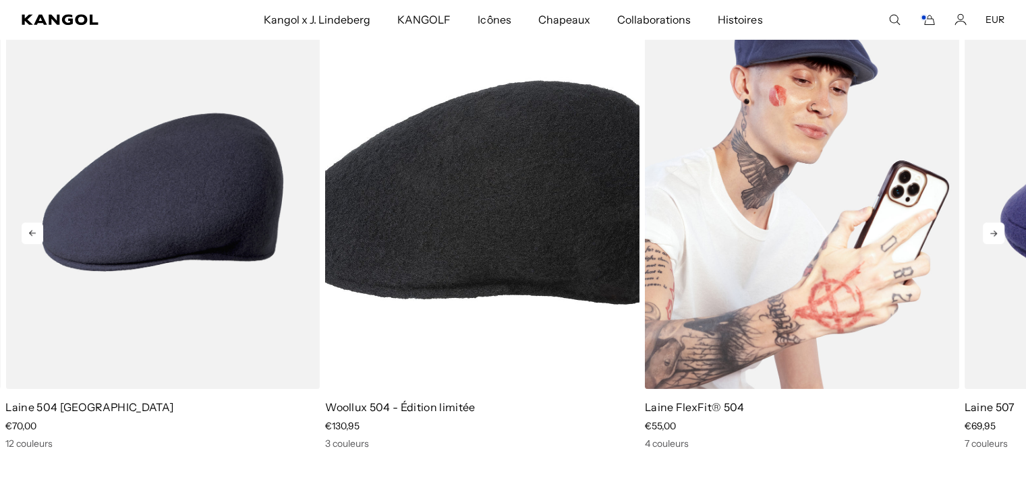
scroll to position [0, 0]
click at [824, 222] on img "4 sur 5" at bounding box center [802, 192] width 314 height 395
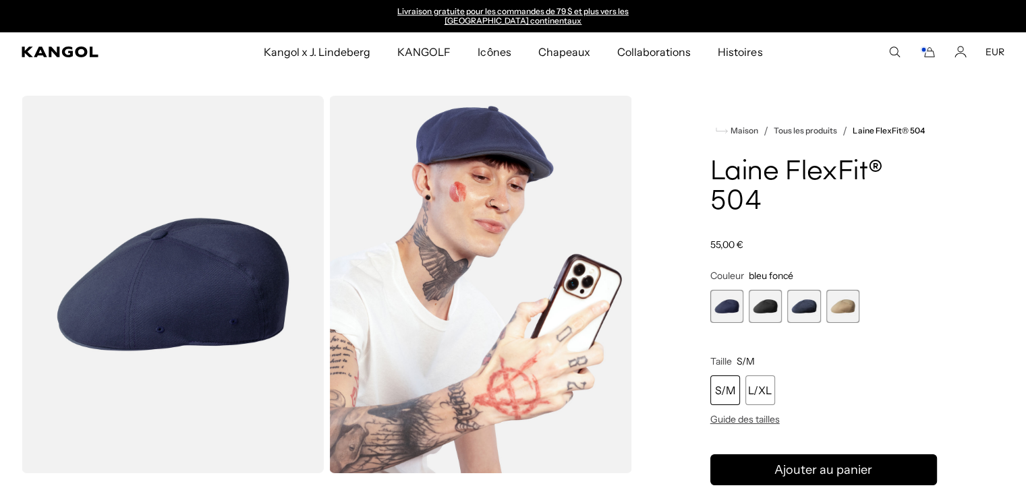
click at [799, 302] on span "3 sur 4" at bounding box center [803, 306] width 33 height 33
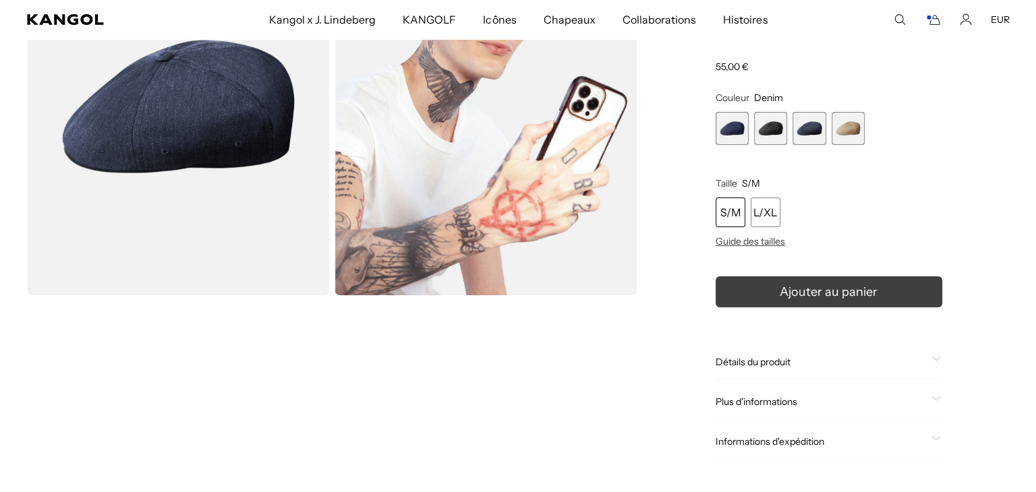
scroll to position [202, 0]
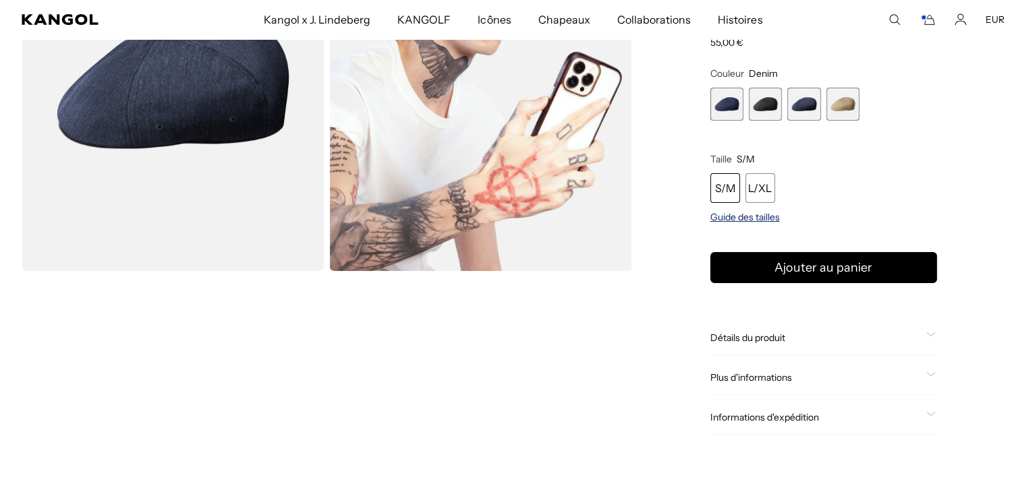
click at [744, 217] on font "Guide des tailles" at bounding box center [744, 217] width 69 height 12
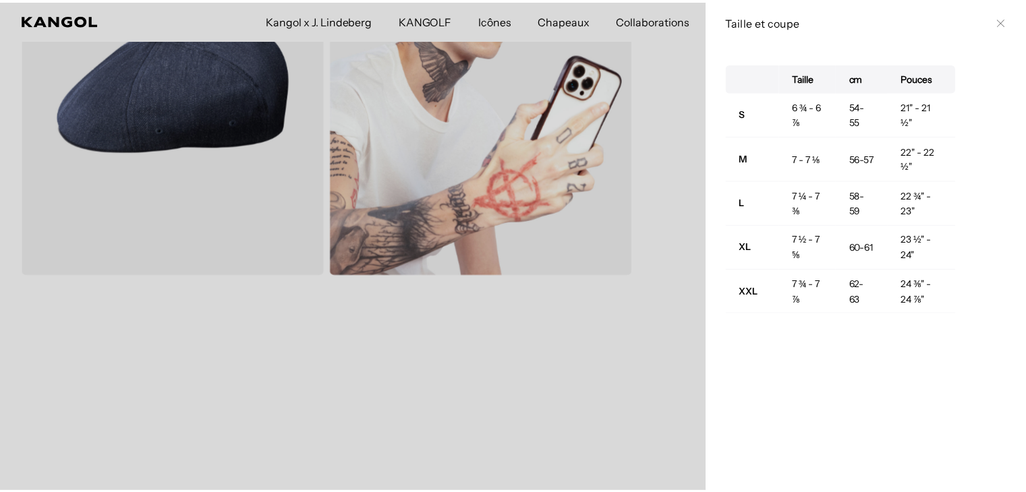
scroll to position [0, 0]
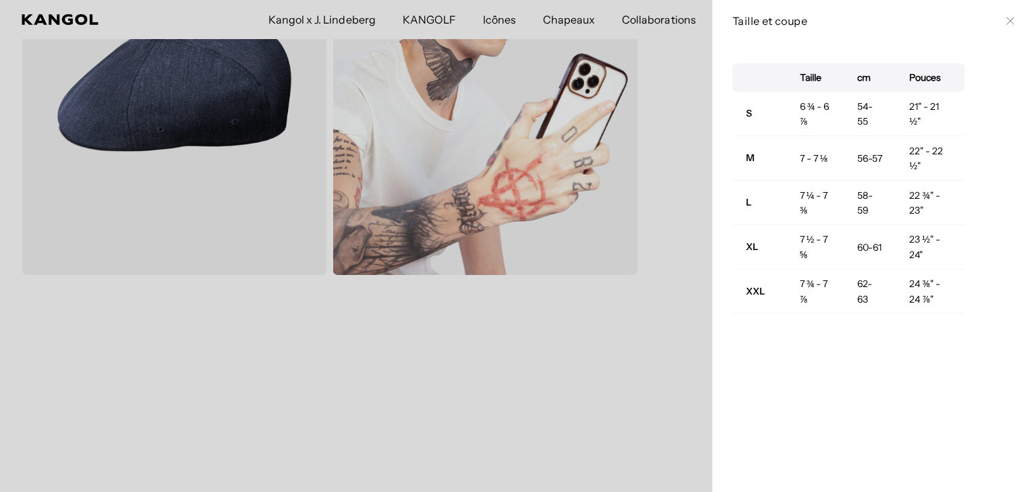
click at [440, 400] on div at bounding box center [518, 246] width 1036 height 492
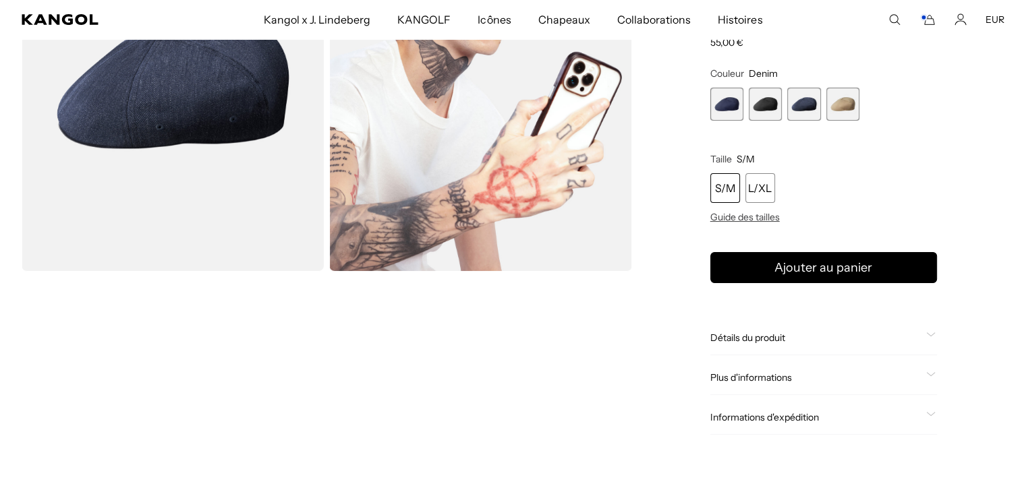
click at [799, 95] on span "3 sur 4" at bounding box center [803, 104] width 33 height 33
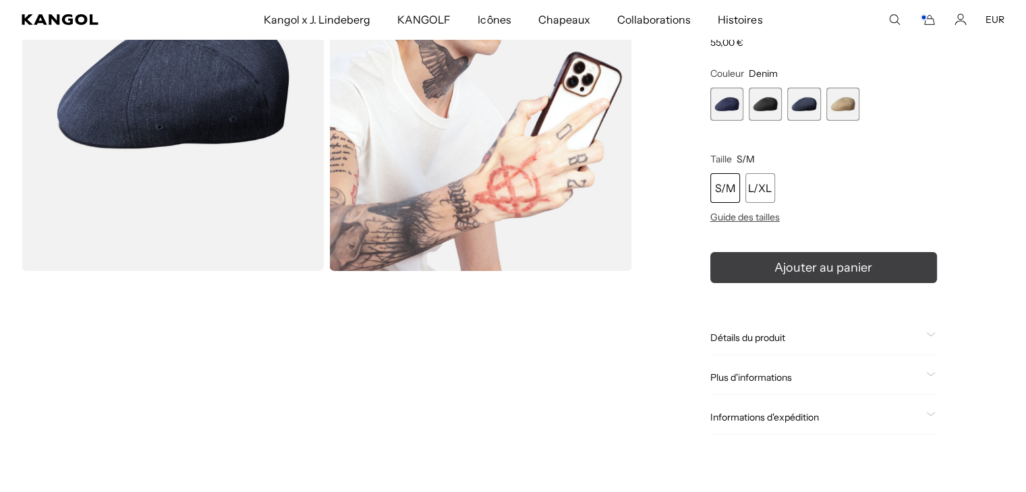
scroll to position [0, 278]
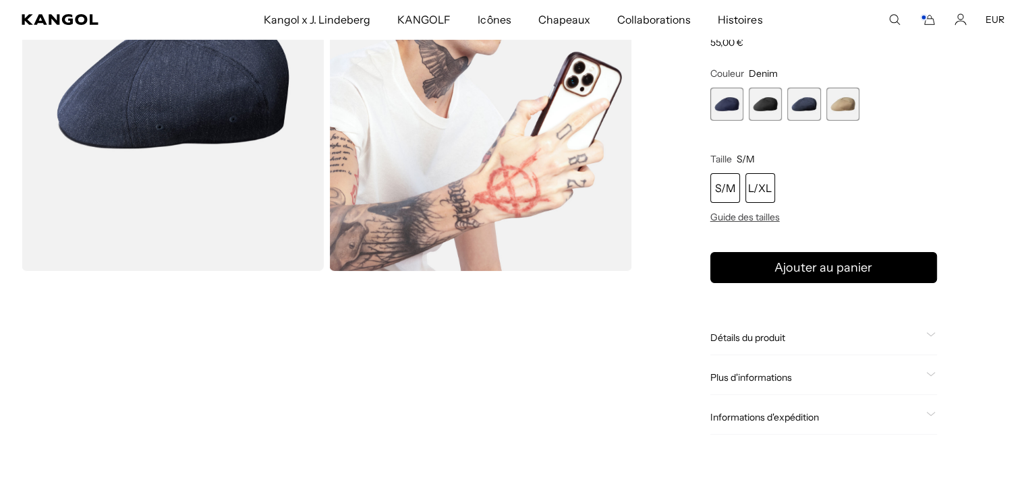
click at [752, 196] on div "L/XL" at bounding box center [760, 188] width 30 height 30
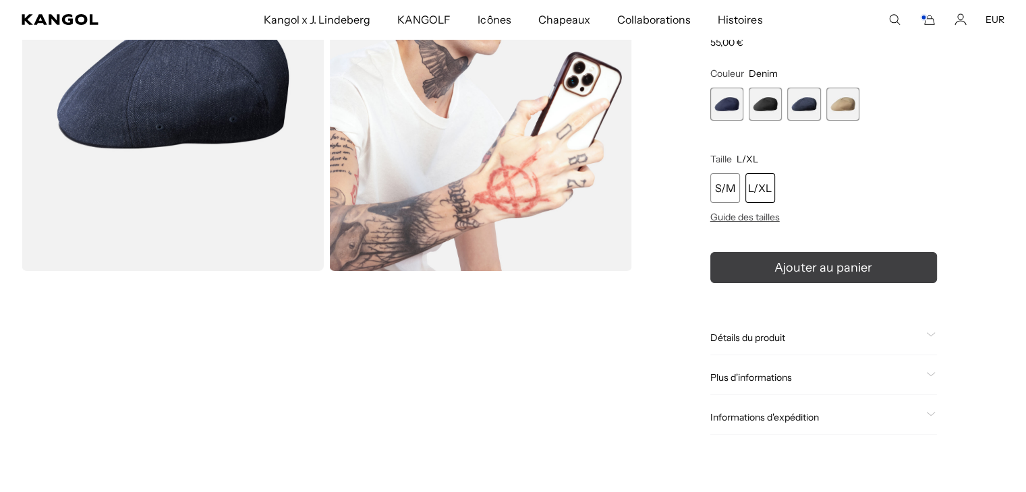
click at [820, 269] on icon "submit" at bounding box center [824, 268] width 20 height 20
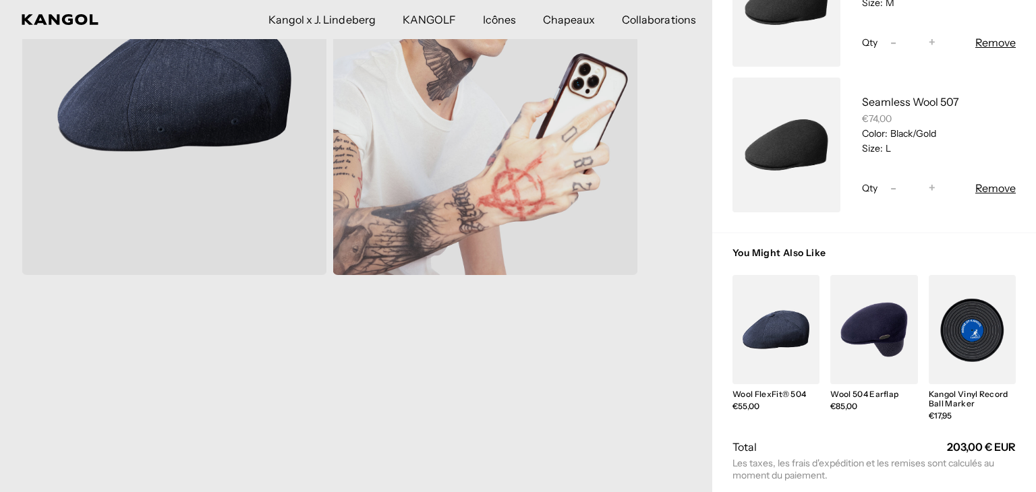
scroll to position [0, 278]
click at [866, 325] on link "Mon sac" at bounding box center [873, 329] width 87 height 109
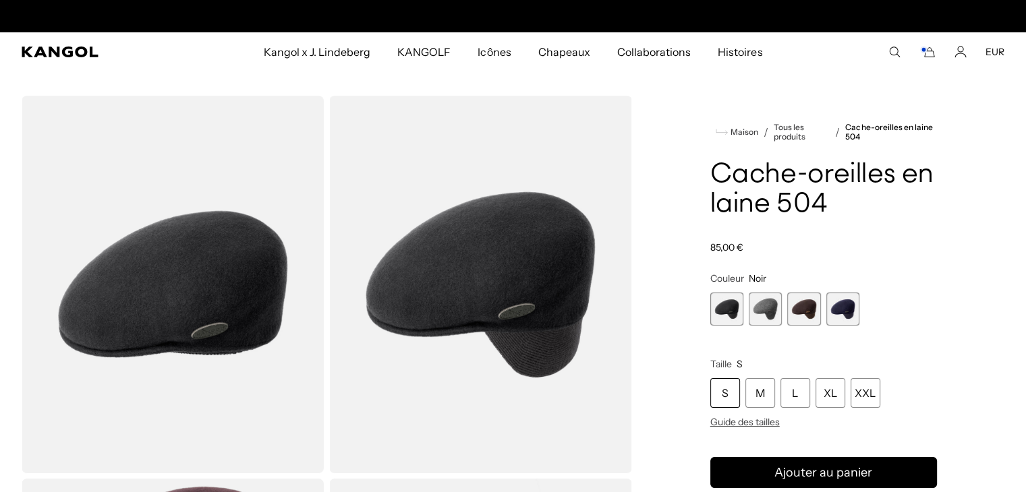
scroll to position [0, 278]
click at [760, 304] on span "2 sur 4" at bounding box center [765, 309] width 33 height 33
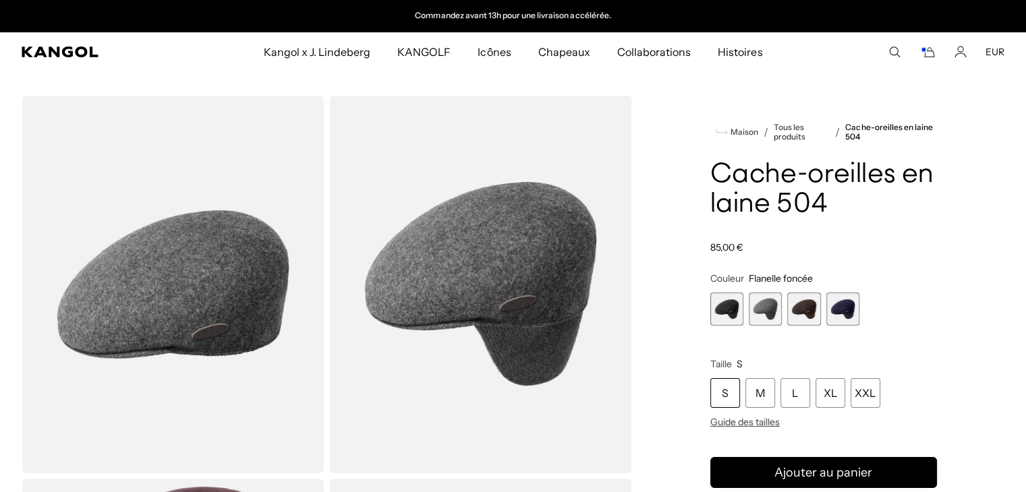
click at [719, 300] on span "1 sur 4" at bounding box center [726, 309] width 33 height 33
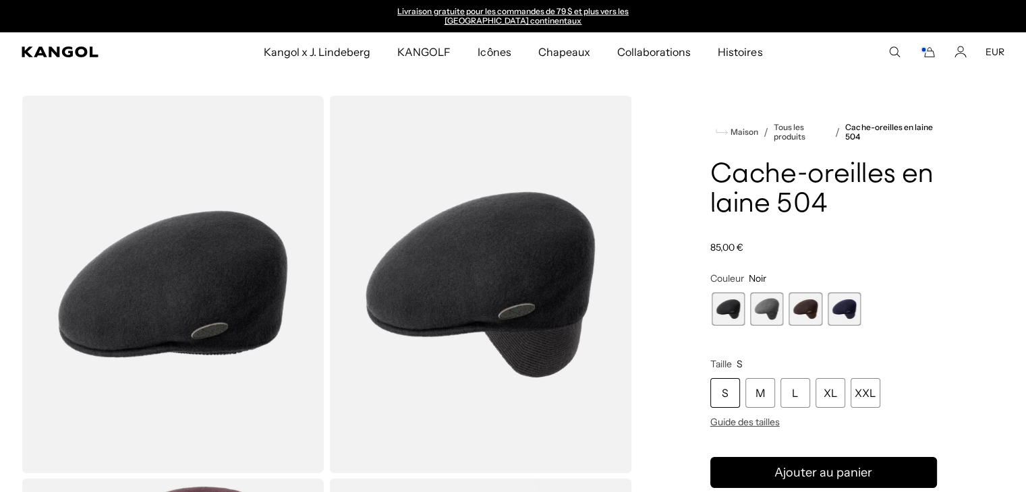
click at [840, 310] on span "4 sur 4" at bounding box center [844, 309] width 33 height 33
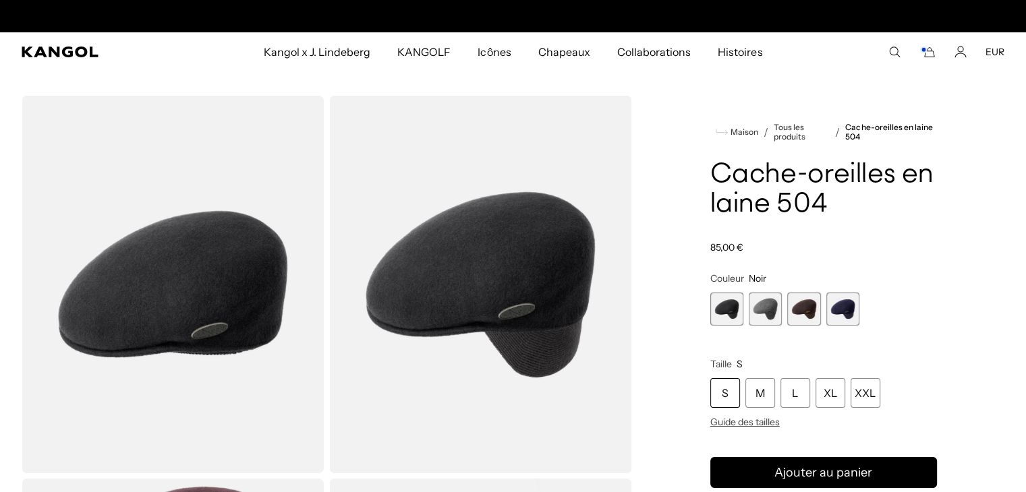
scroll to position [0, 278]
click at [839, 308] on span "4 sur 4" at bounding box center [842, 309] width 33 height 33
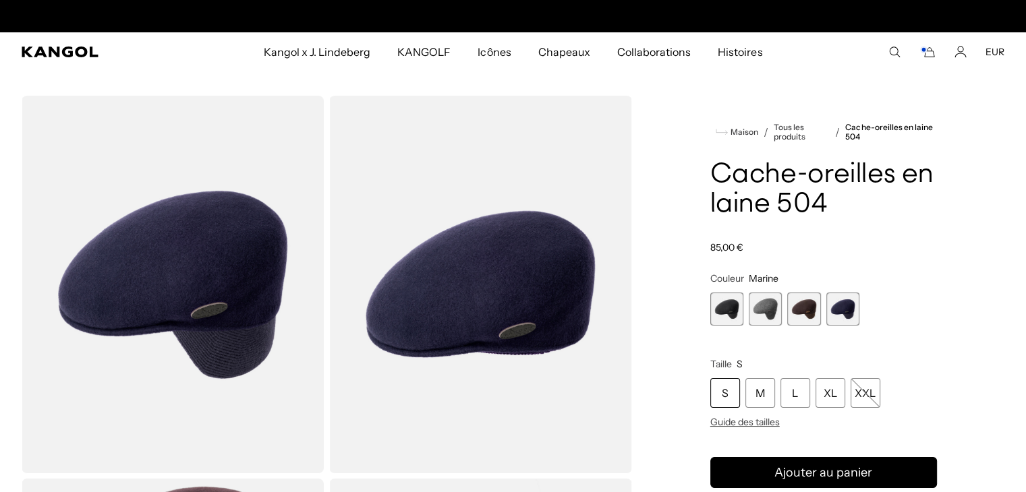
scroll to position [0, 278]
click at [803, 311] on span "3 sur 4" at bounding box center [803, 309] width 33 height 33
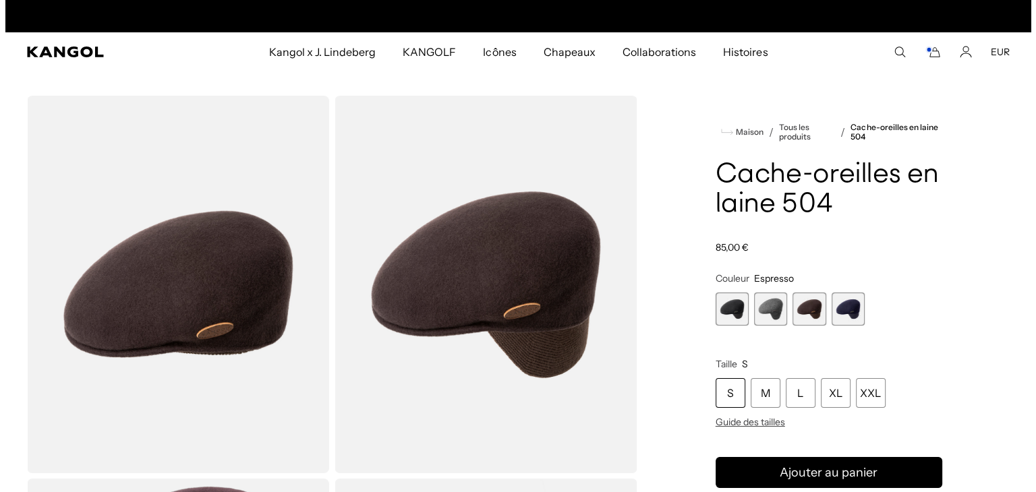
scroll to position [0, 278]
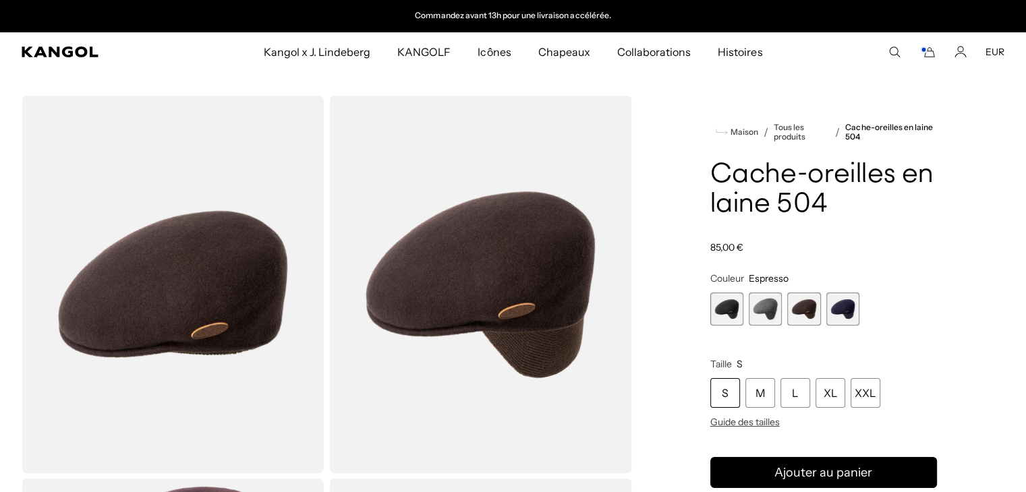
click at [925, 50] on rect "Panier" at bounding box center [923, 49] width 5 height 5
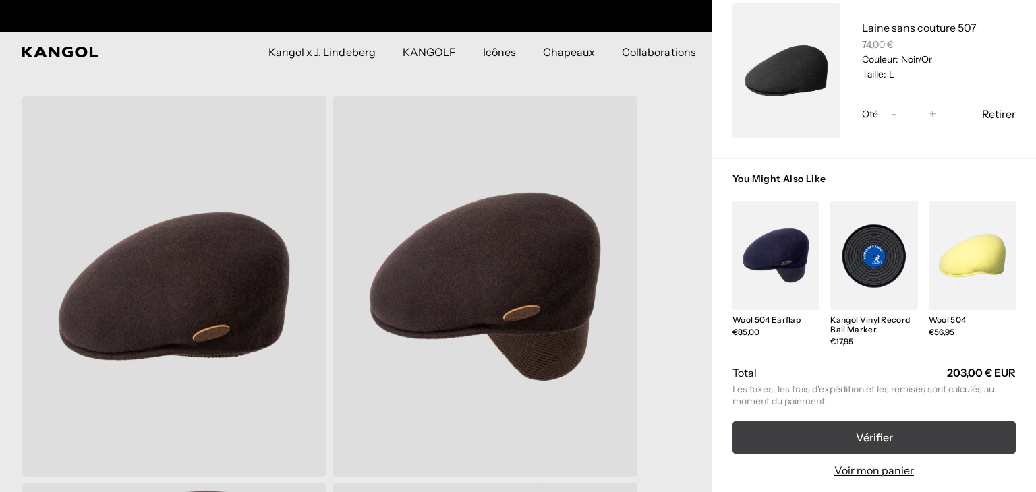
scroll to position [0, 0]
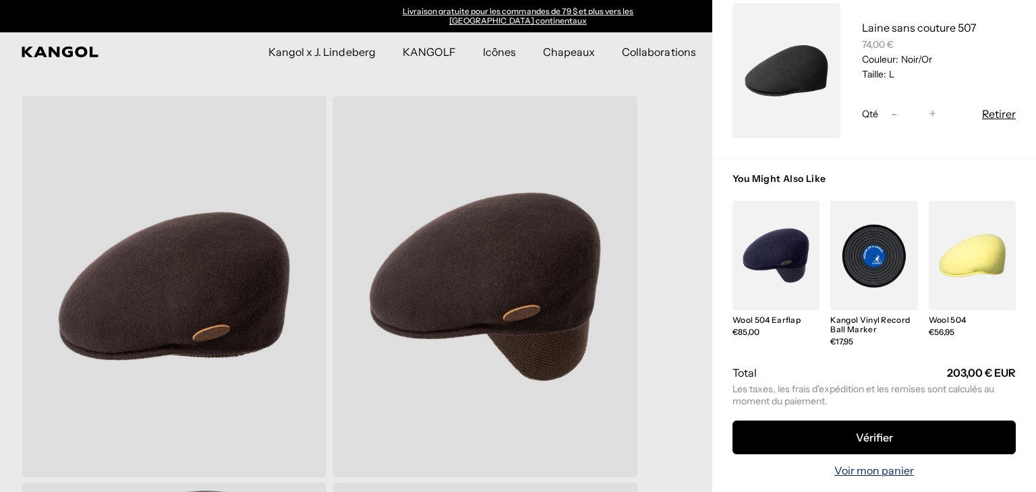
click at [866, 464] on font "Voir mon panier" at bounding box center [874, 470] width 80 height 13
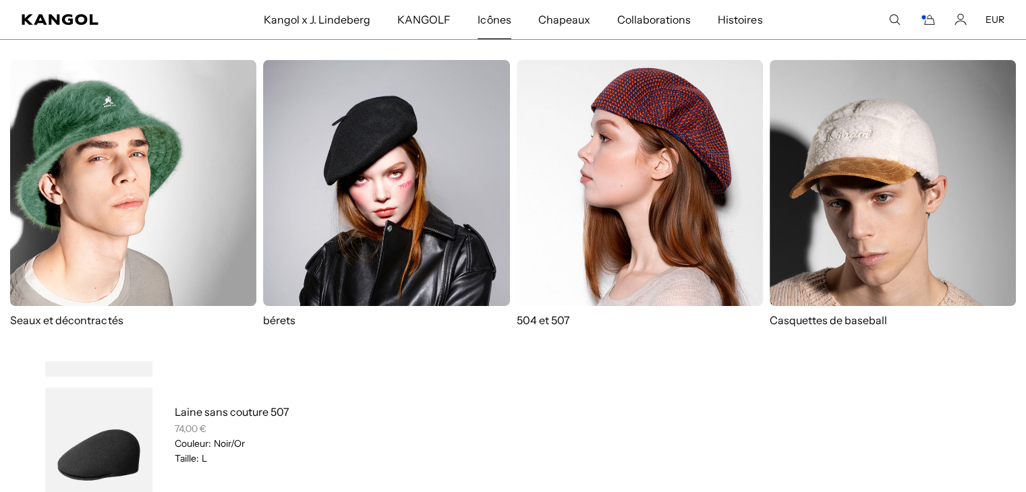
click at [596, 208] on img at bounding box center [640, 183] width 246 height 246
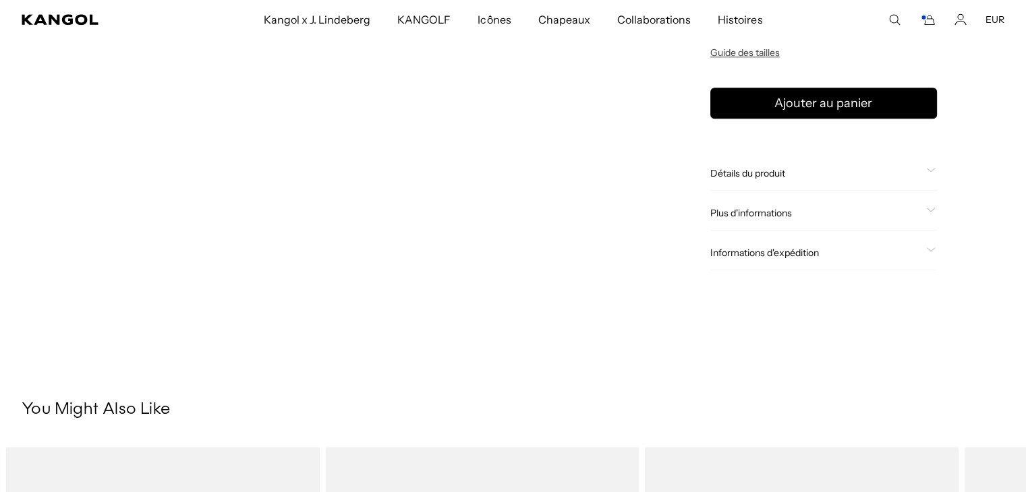
scroll to position [944, 0]
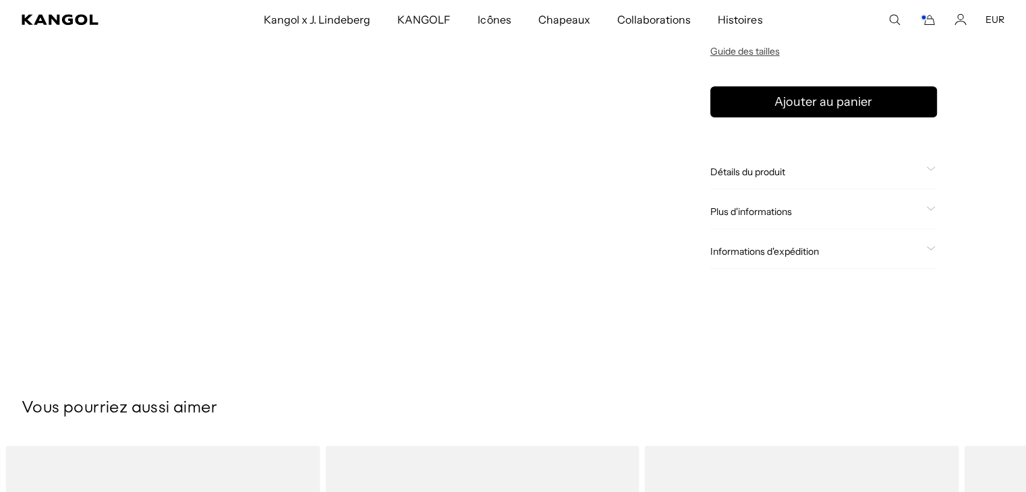
click at [747, 175] on font "Détails du produit" at bounding box center [747, 172] width 75 height 12
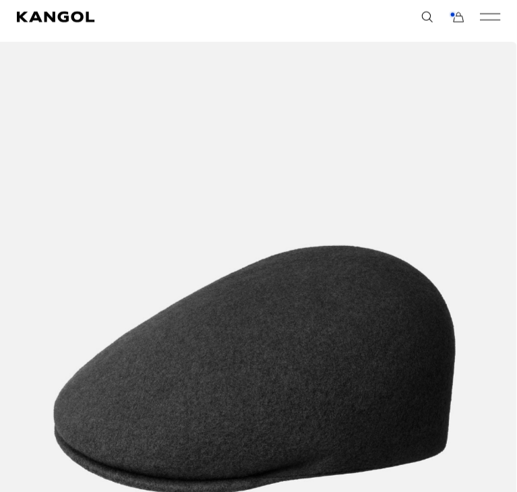
scroll to position [0, 0]
click at [368, 192] on img "1 of 5" at bounding box center [249, 362] width 515 height 644
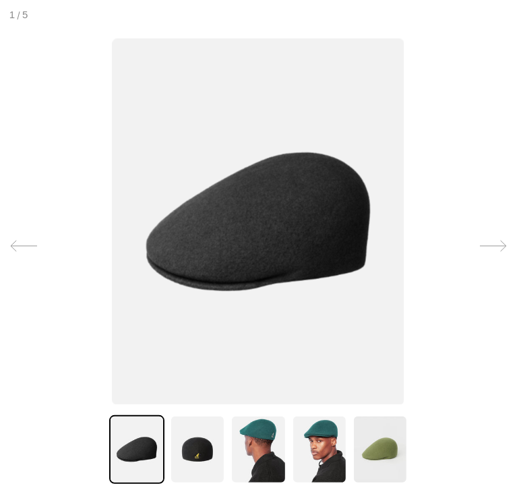
scroll to position [0, 278]
click at [484, 243] on icon at bounding box center [493, 246] width 27 height 27
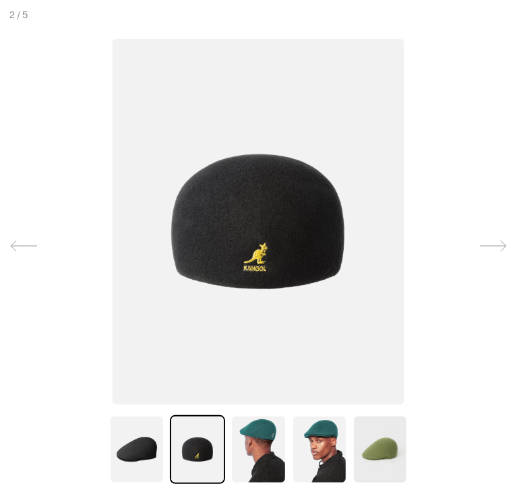
scroll to position [0, 0]
click at [489, 247] on icon at bounding box center [493, 246] width 27 height 27
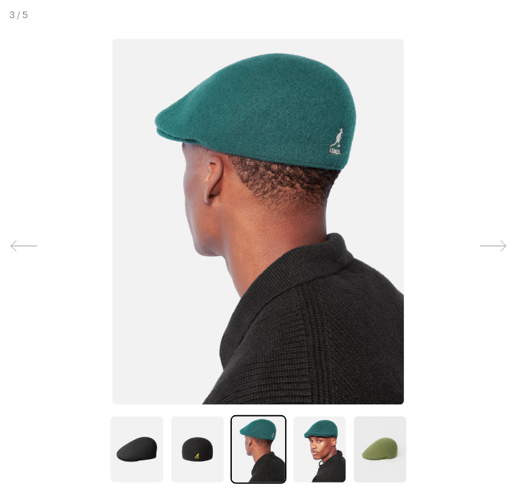
scroll to position [0, 278]
click at [489, 247] on icon at bounding box center [493, 246] width 27 height 27
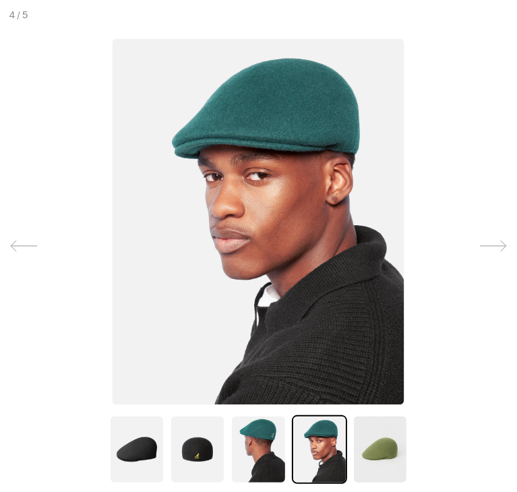
click at [490, 246] on icon at bounding box center [493, 246] width 26 height 11
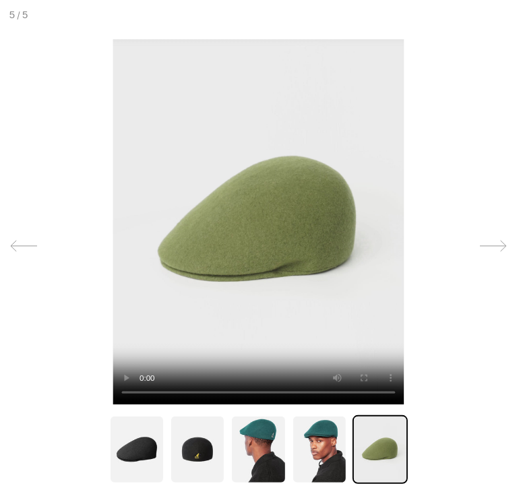
click at [170, 240] on video at bounding box center [258, 221] width 291 height 366
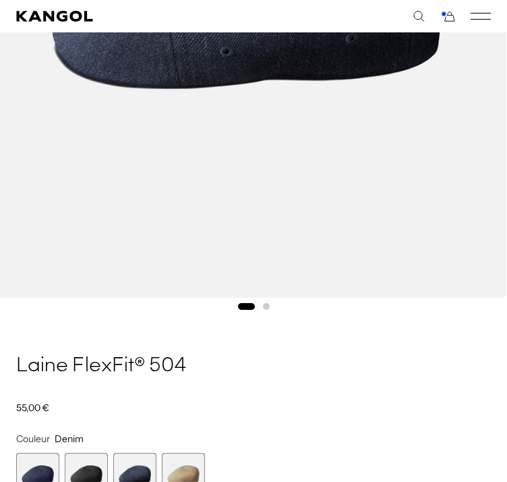
click at [264, 306] on button "Aller à la diapositive 2" at bounding box center [266, 306] width 7 height 7
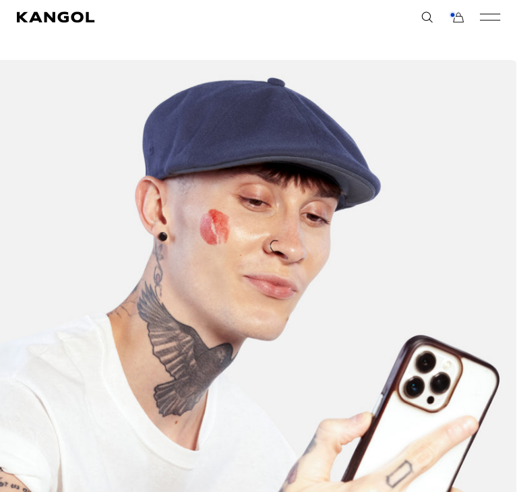
scroll to position [0, 278]
click at [453, 219] on img "2 sur 2" at bounding box center [249, 380] width 515 height 644
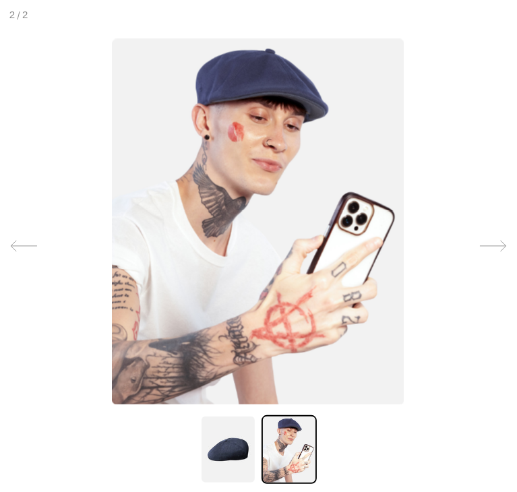
click at [489, 241] on icon at bounding box center [493, 246] width 27 height 27
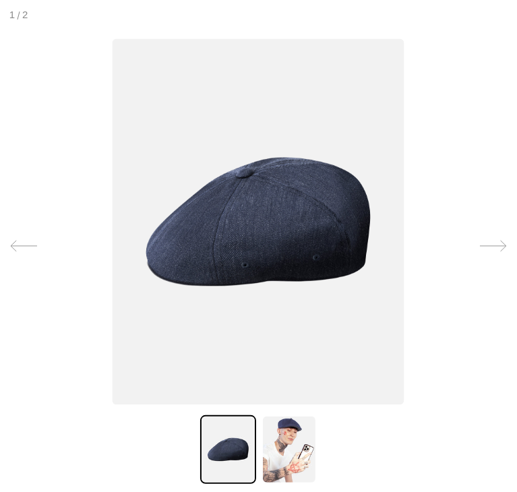
scroll to position [0, 0]
click at [448, 325] on div at bounding box center [259, 246] width 517 height 492
click at [389, 448] on div at bounding box center [258, 454] width 517 height 77
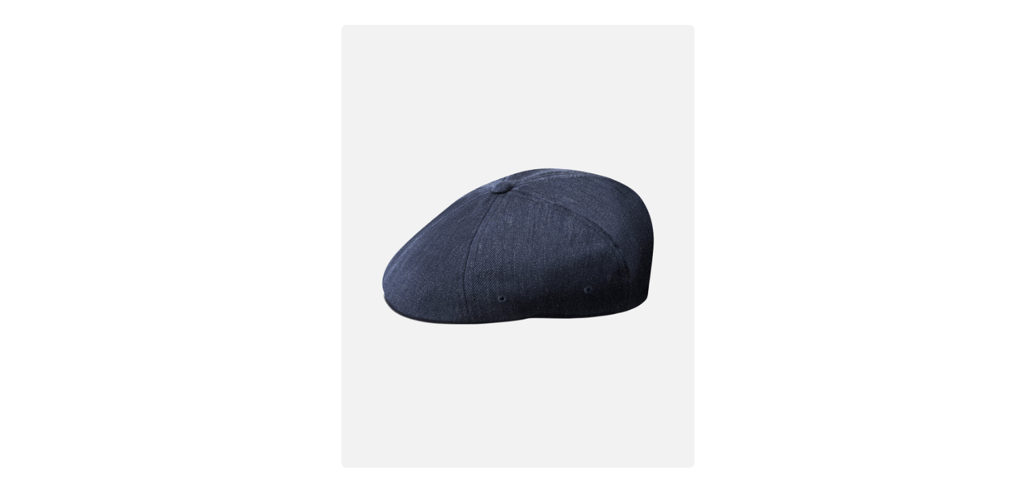
scroll to position [0, 278]
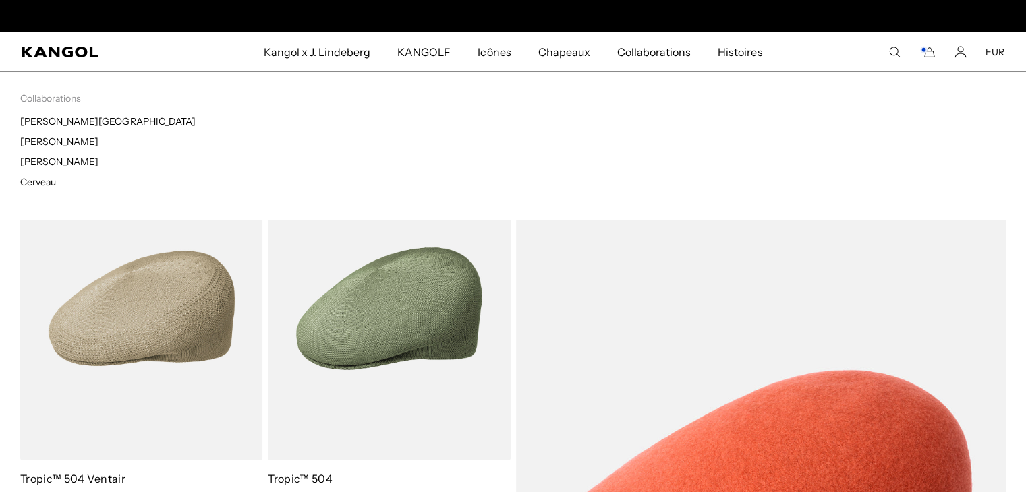
scroll to position [0, 278]
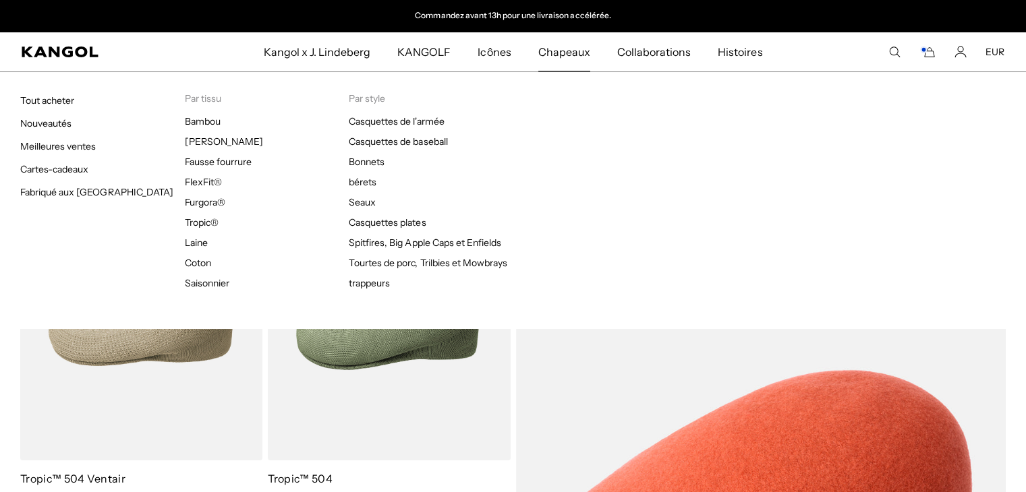
click at [559, 49] on font "Chapeaux" at bounding box center [564, 51] width 52 height 13
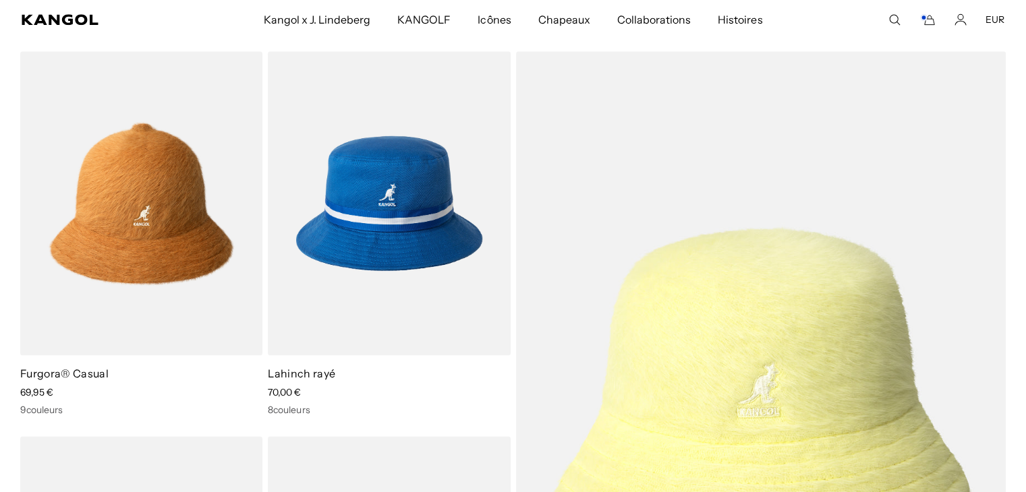
scroll to position [1754, 0]
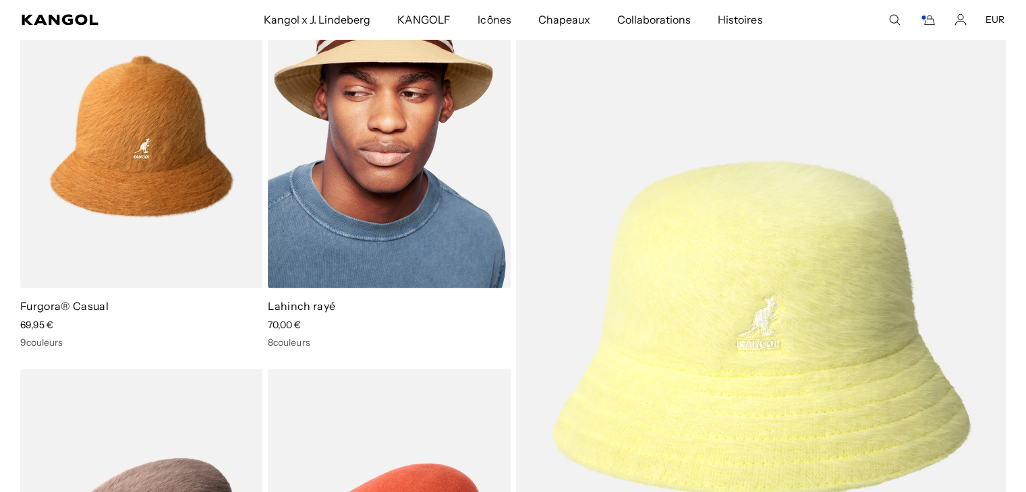
click at [432, 173] on img at bounding box center [389, 136] width 242 height 304
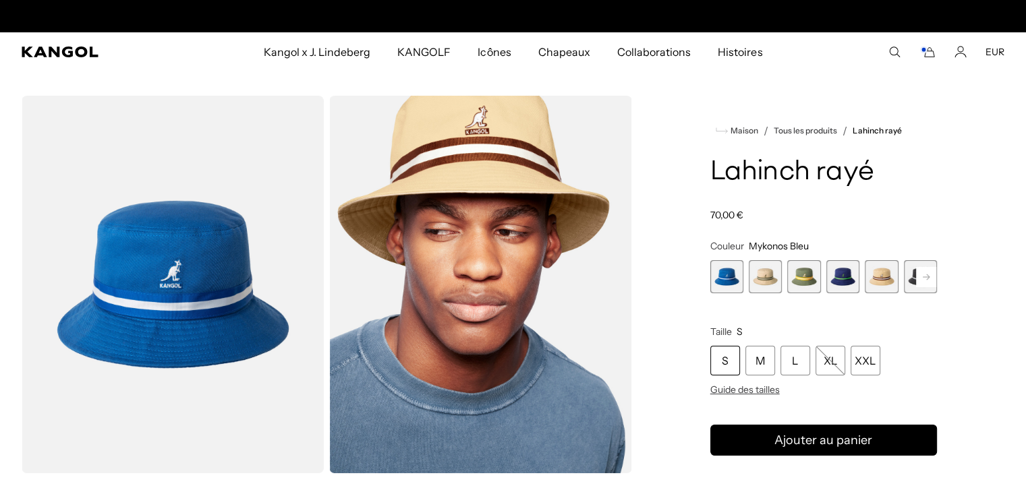
scroll to position [0, 278]
click at [723, 286] on span "1 sur 9" at bounding box center [726, 276] width 33 height 33
click at [754, 284] on span "2 sur 9" at bounding box center [765, 276] width 33 height 33
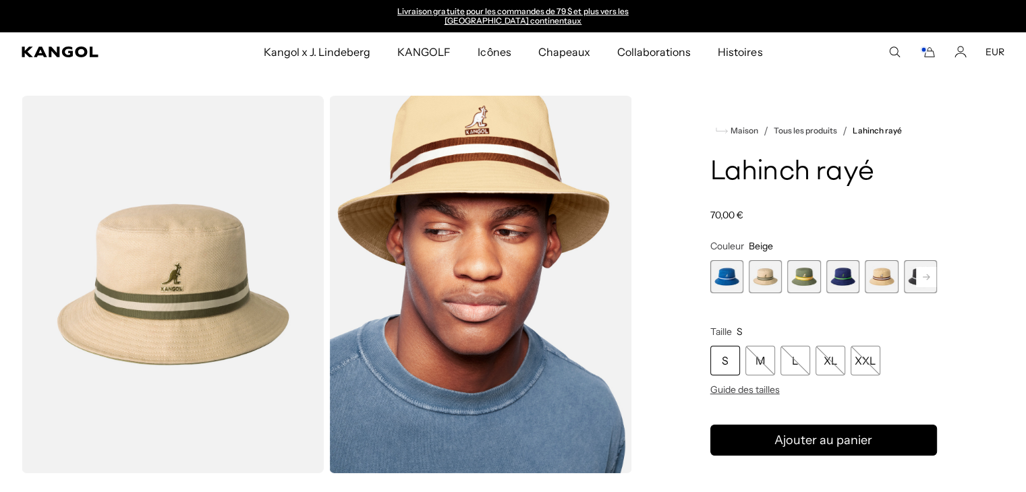
click at [800, 275] on span "3 sur 9" at bounding box center [803, 276] width 33 height 33
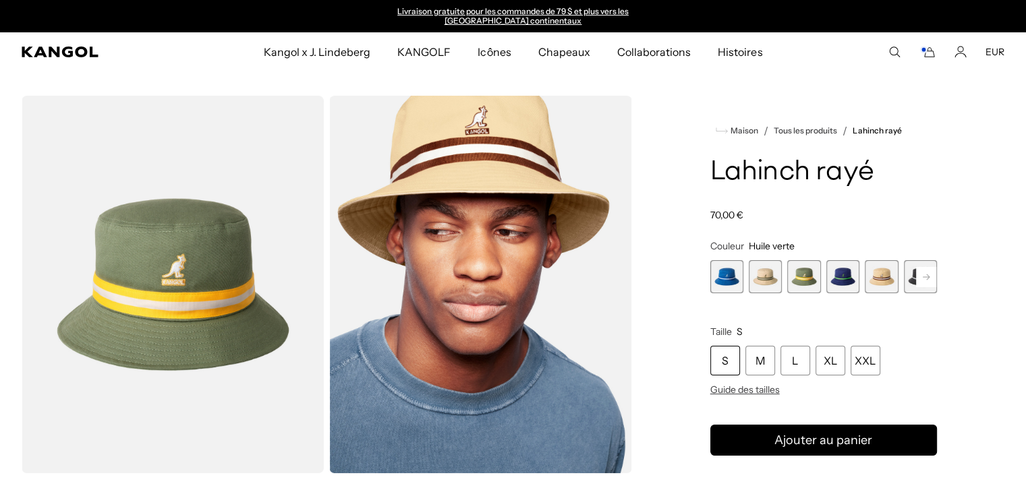
click at [841, 276] on span "4 sur 9" at bounding box center [842, 276] width 33 height 33
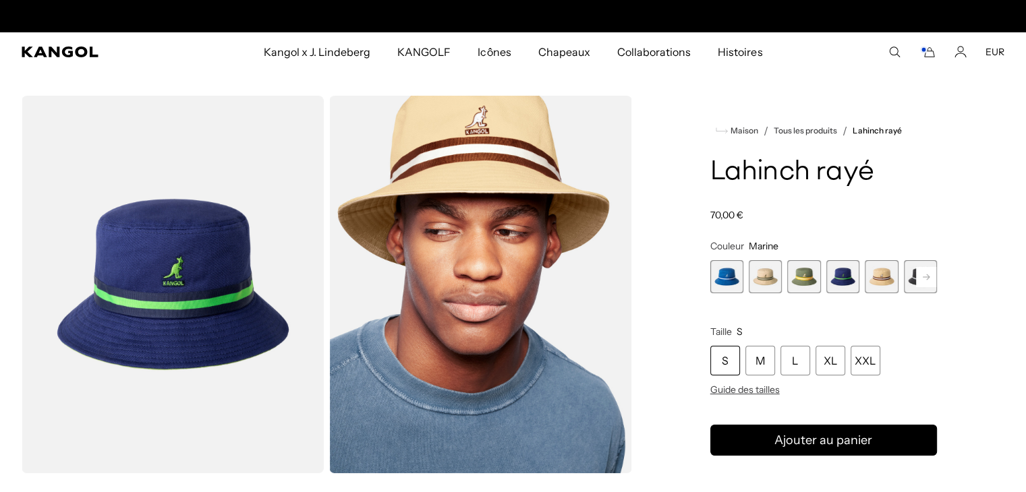
click at [885, 268] on span "5 sur 9" at bounding box center [881, 276] width 33 height 33
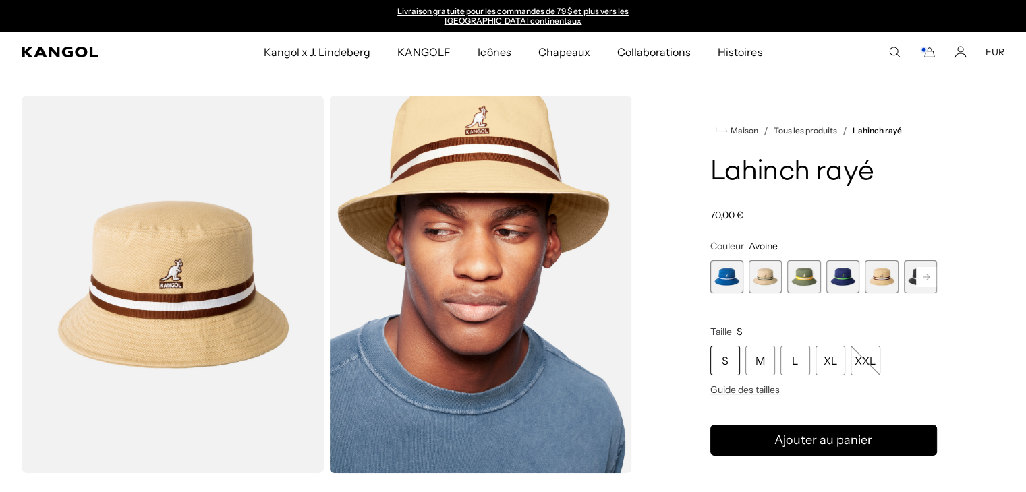
click at [839, 279] on span "4 sur 9" at bounding box center [842, 276] width 33 height 33
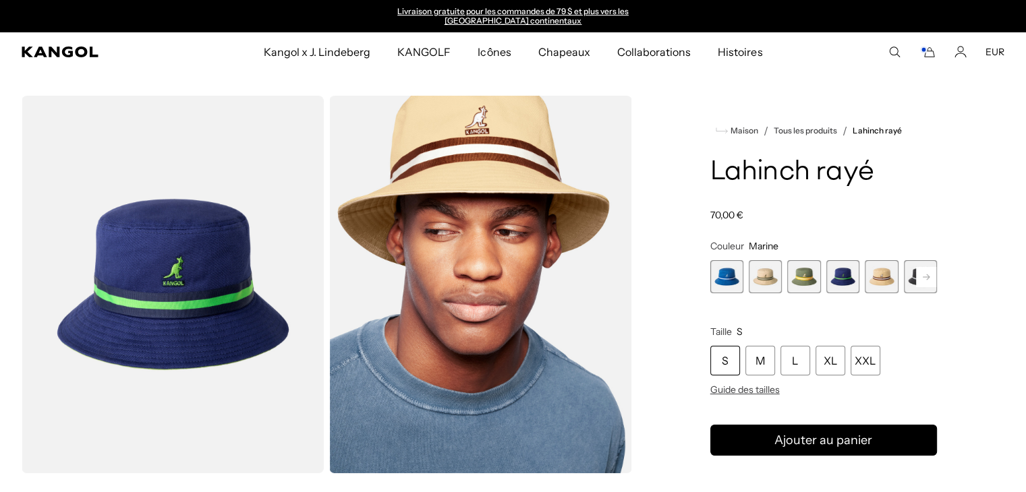
click at [921, 281] on rect at bounding box center [926, 277] width 20 height 20
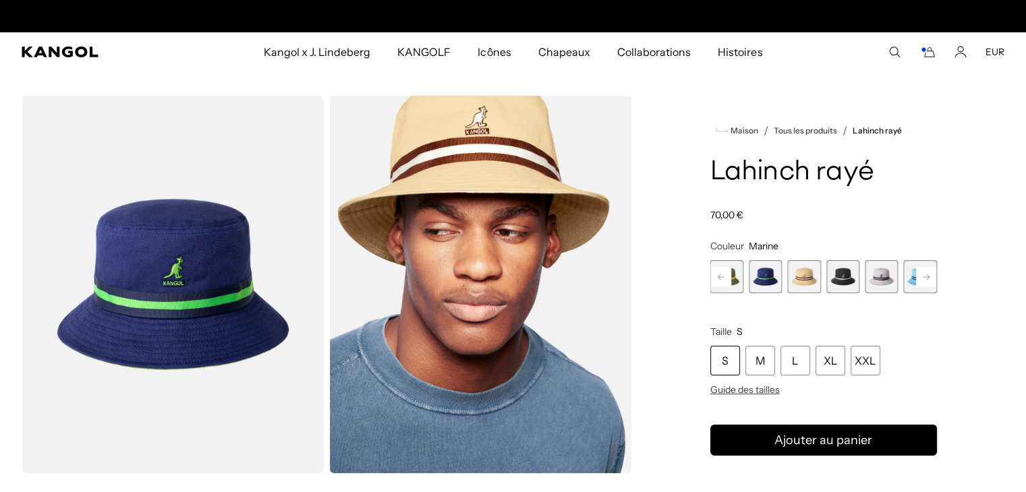
click at [836, 273] on span "6 sur 9" at bounding box center [842, 276] width 33 height 33
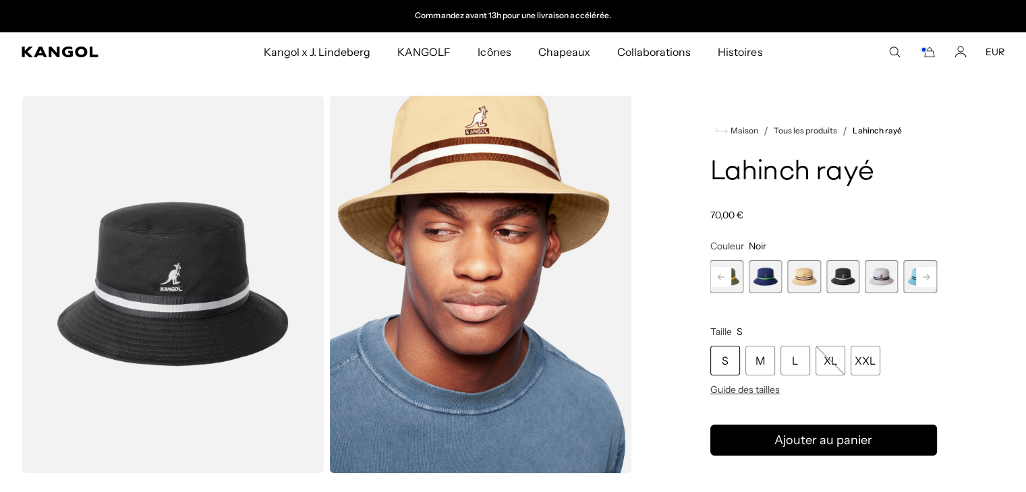
click at [859, 273] on div "Mykonos Blue Variante épuisée ou indisponible Beige Variante épuisée ou indispo…" at bounding box center [823, 276] width 227 height 33
click at [874, 273] on span "7 sur 9" at bounding box center [881, 276] width 33 height 33
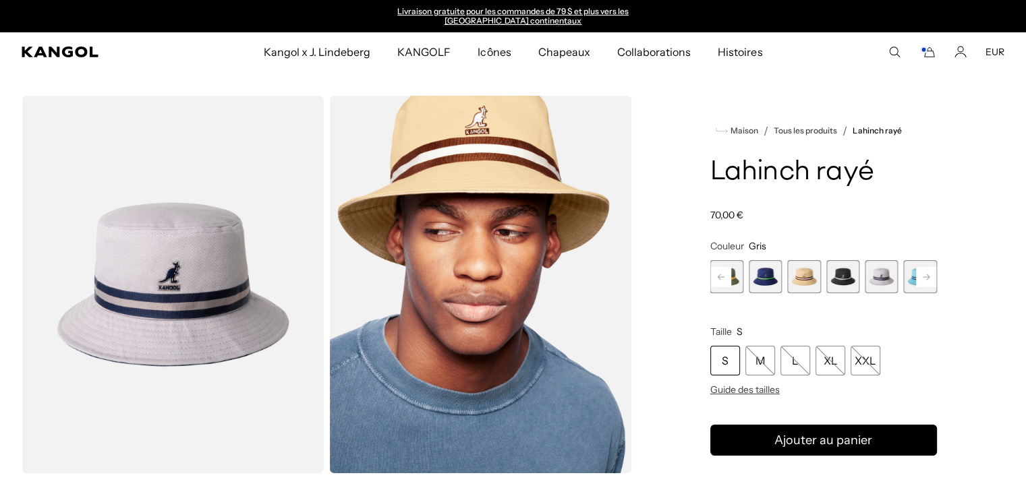
click at [923, 281] on rect at bounding box center [926, 277] width 20 height 20
click at [923, 282] on rect at bounding box center [926, 277] width 20 height 20
click at [874, 276] on span "8 sur 9" at bounding box center [881, 276] width 33 height 33
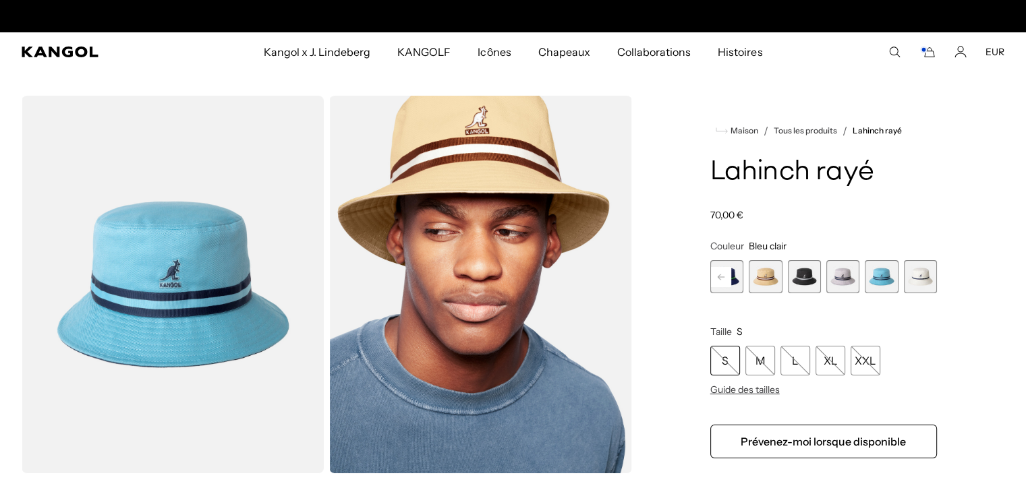
scroll to position [0, 278]
click at [920, 272] on span "9 sur 9" at bounding box center [920, 276] width 33 height 33
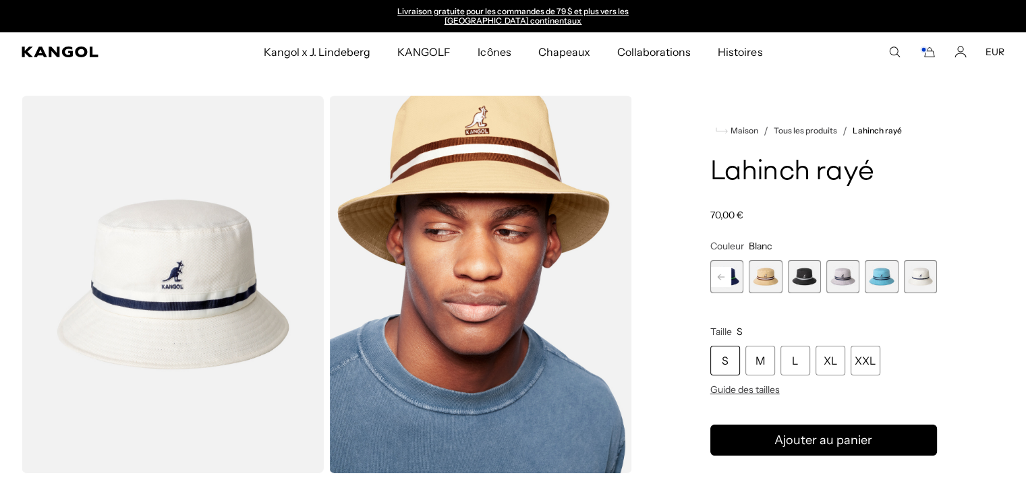
click at [845, 282] on span "7 sur 9" at bounding box center [842, 276] width 33 height 33
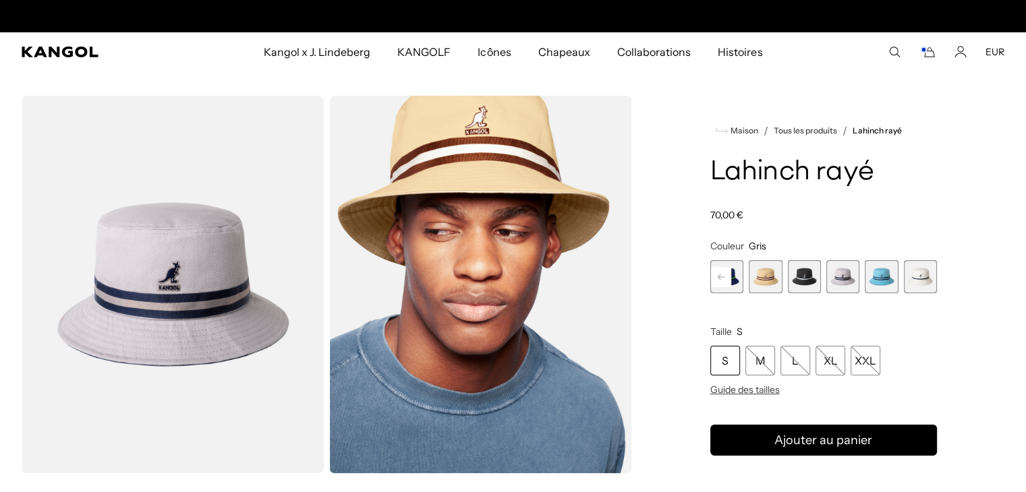
click at [931, 54] on icon "Panier" at bounding box center [927, 52] width 16 height 12
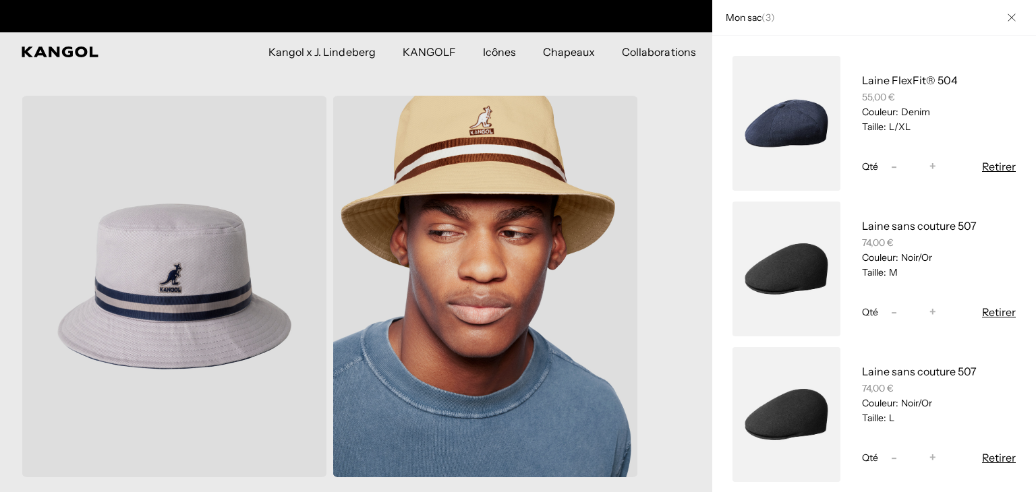
scroll to position [0, 278]
click at [583, 76] on div at bounding box center [518, 246] width 1036 height 492
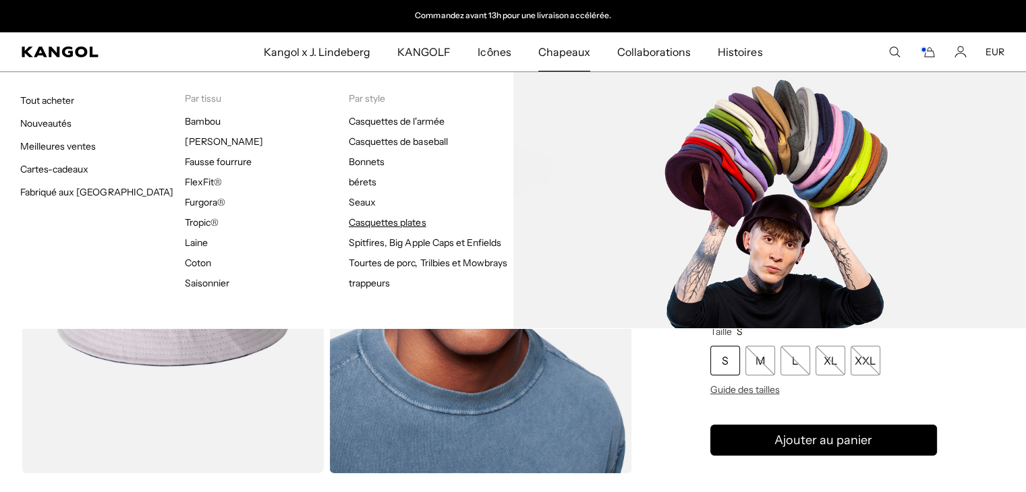
click at [360, 219] on font "Casquettes plates" at bounding box center [387, 223] width 77 height 12
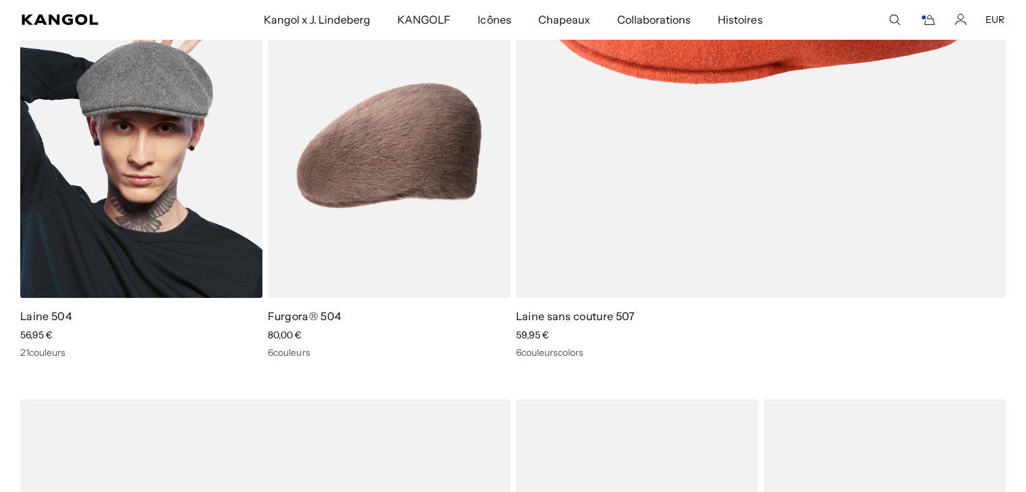
click at [161, 175] on img at bounding box center [141, 146] width 242 height 304
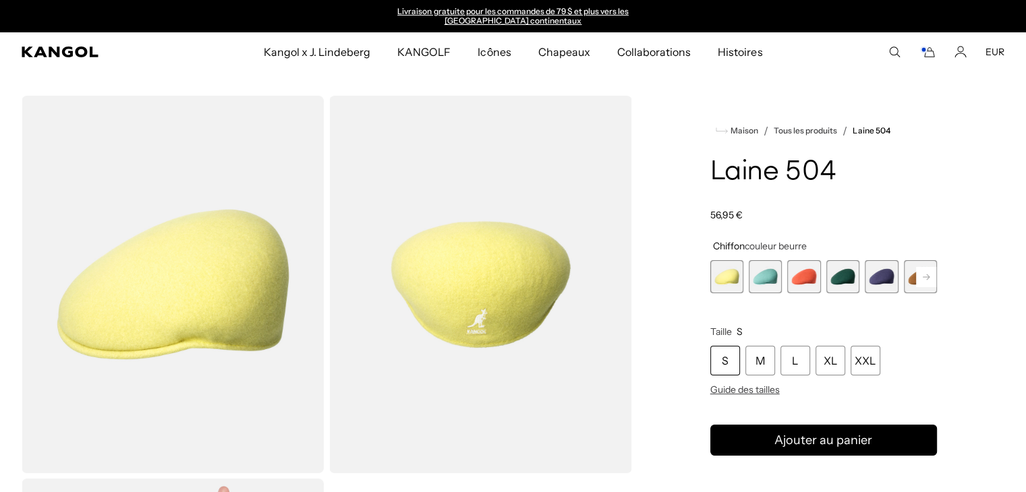
click at [923, 276] on rect at bounding box center [926, 277] width 20 height 20
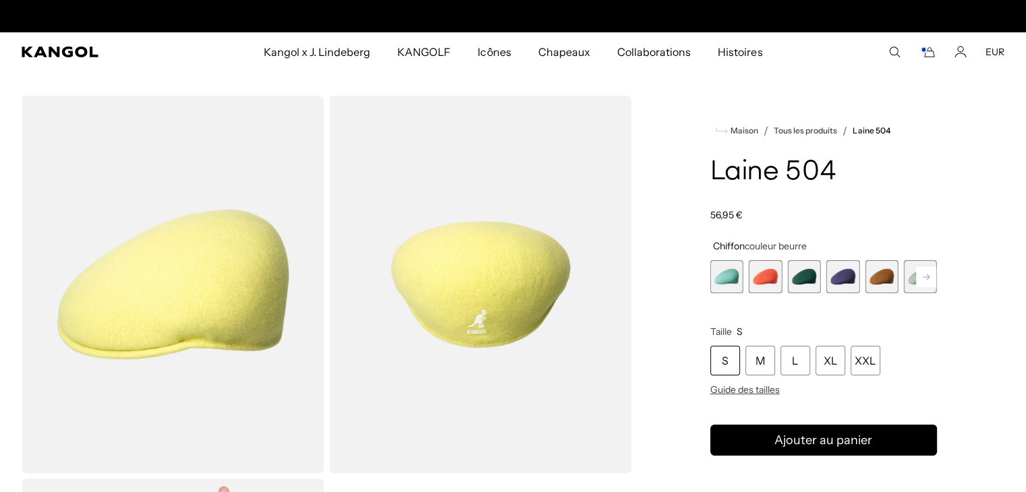
scroll to position [0, 278]
click at [923, 276] on rect at bounding box center [926, 277] width 20 height 20
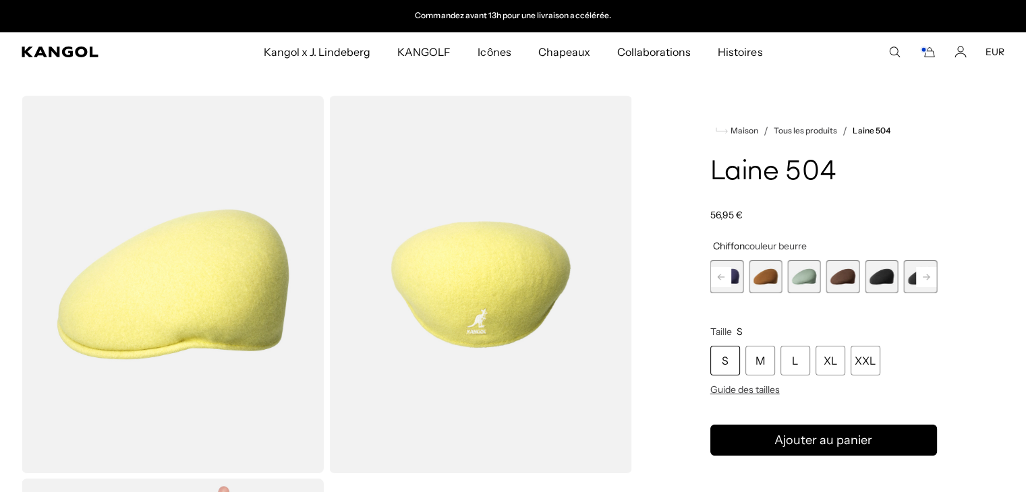
click at [923, 276] on rect at bounding box center [926, 277] width 20 height 20
click at [845, 273] on span "10 sur 21" at bounding box center [842, 276] width 33 height 33
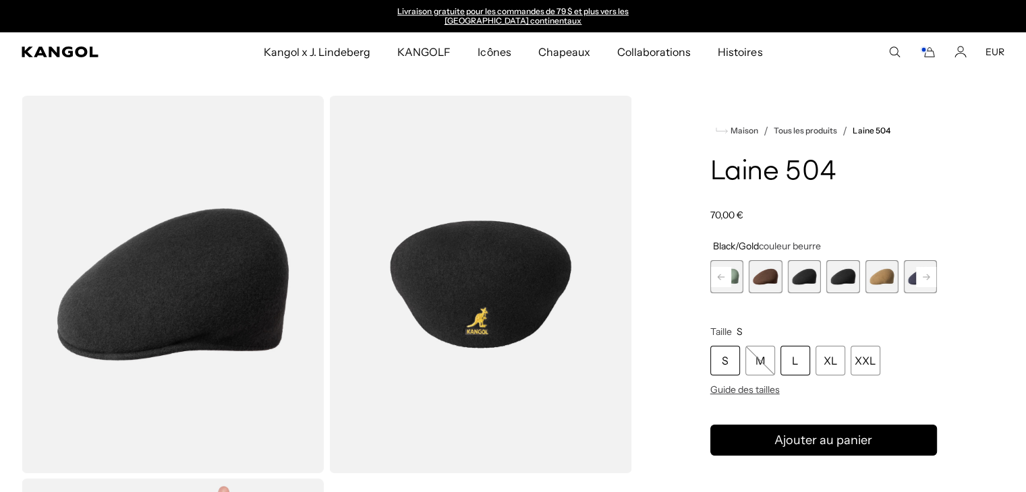
click at [795, 360] on font "L" at bounding box center [795, 360] width 6 height 13
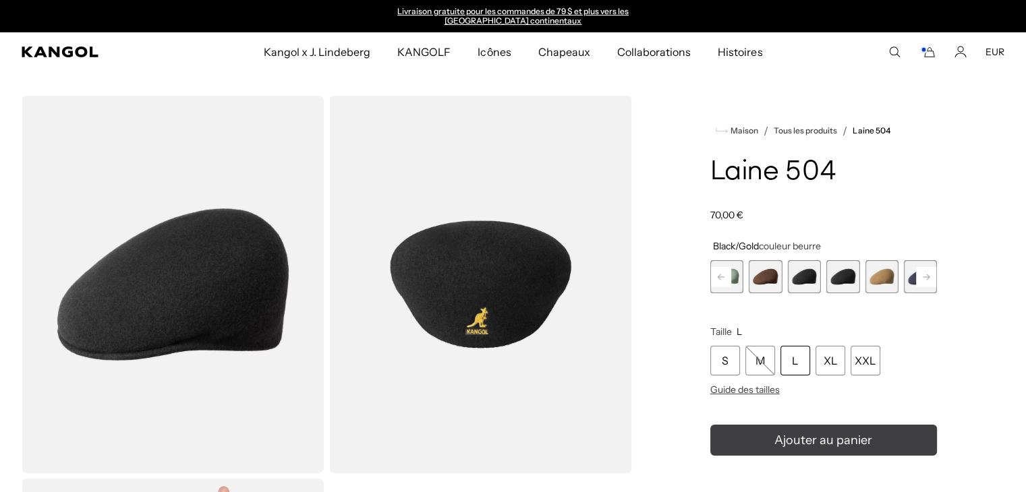
click at [824, 445] on icon "submit" at bounding box center [824, 441] width 20 height 20
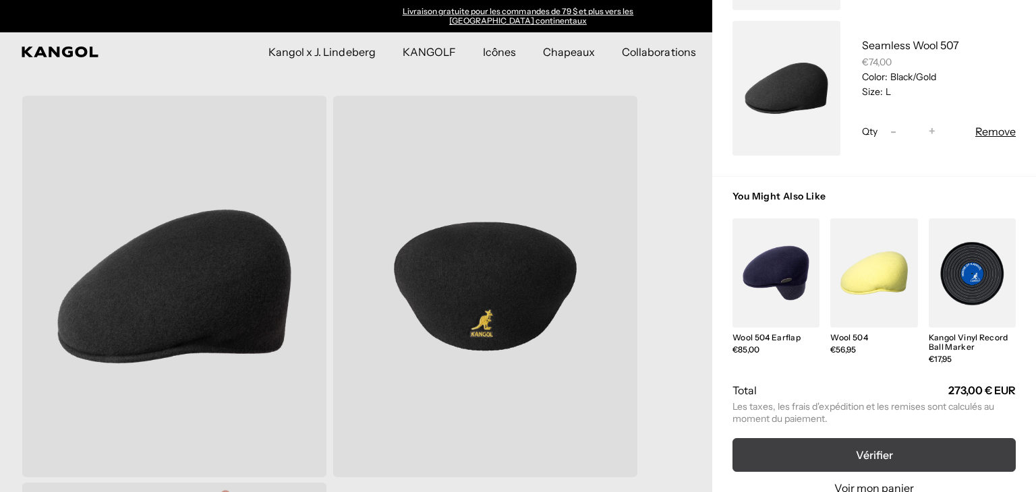
click at [873, 452] on font "Vérifier" at bounding box center [874, 455] width 37 height 13
